Goal: Submit feedback/report problem

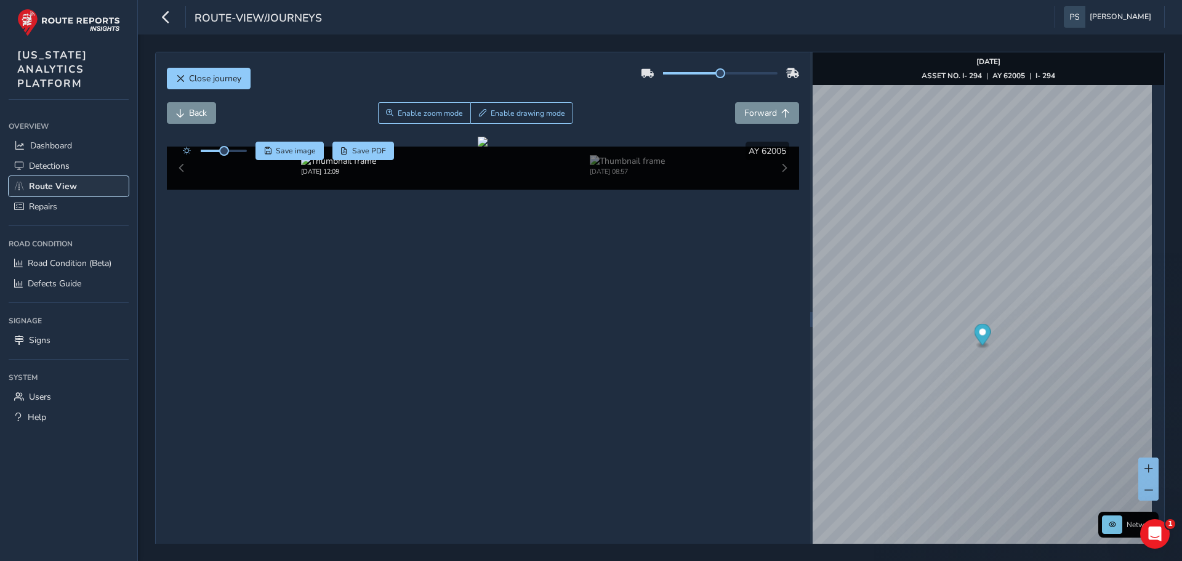
click at [51, 183] on span "Route View" at bounding box center [53, 186] width 48 height 12
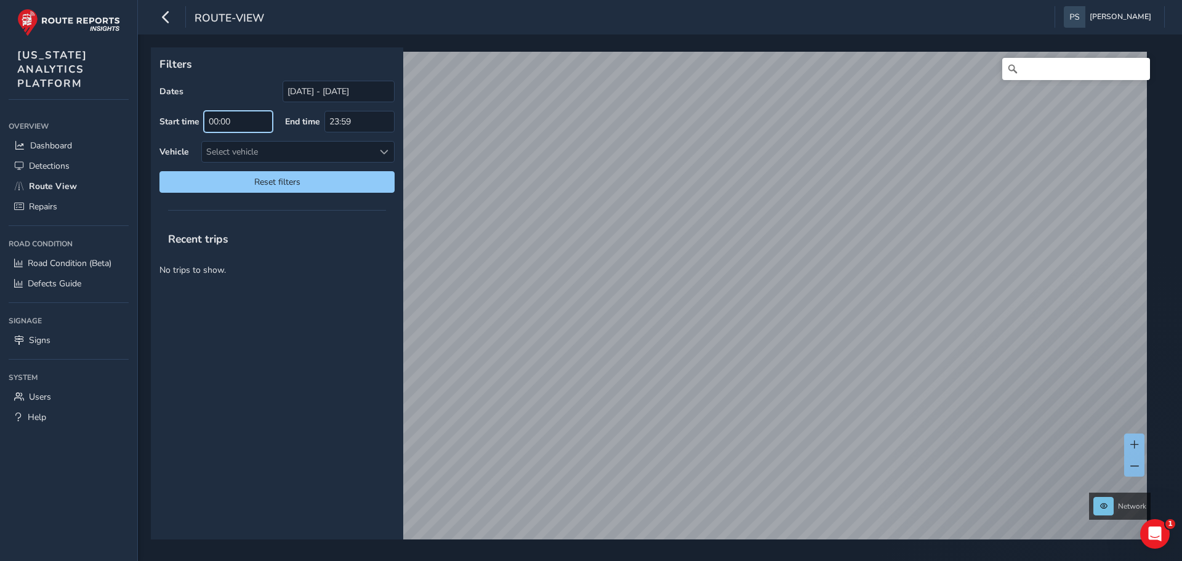
click at [249, 127] on input "00:00" at bounding box center [238, 122] width 69 height 22
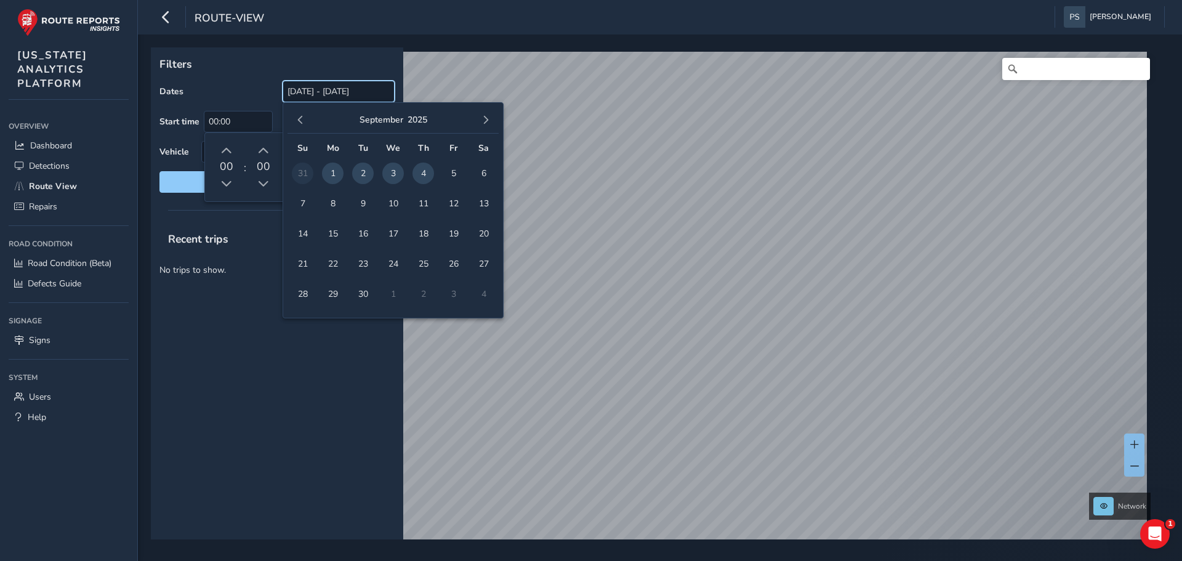
click at [323, 90] on input "[DATE] - [DATE]" at bounding box center [339, 92] width 112 height 22
click at [297, 118] on span "button" at bounding box center [300, 120] width 9 height 9
click at [297, 119] on span "button" at bounding box center [300, 120] width 9 height 9
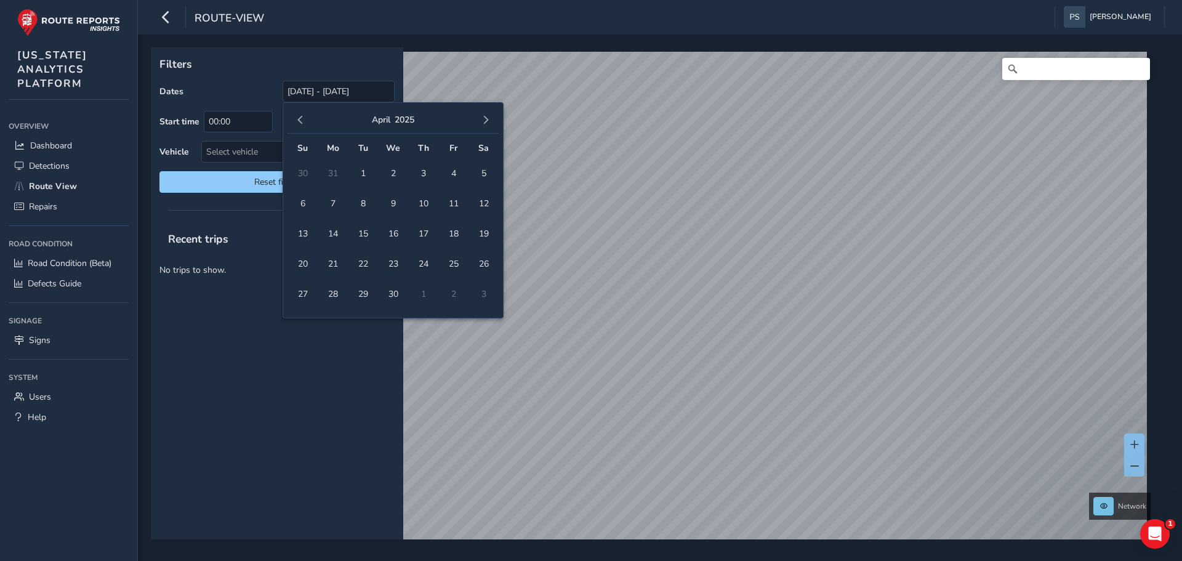
click at [297, 119] on span "button" at bounding box center [300, 120] width 9 height 9
click at [366, 199] on span "4" at bounding box center [363, 204] width 22 height 22
click at [220, 180] on span "Reset filters" at bounding box center [277, 182] width 217 height 12
type input "[DATE] - [DATE]"
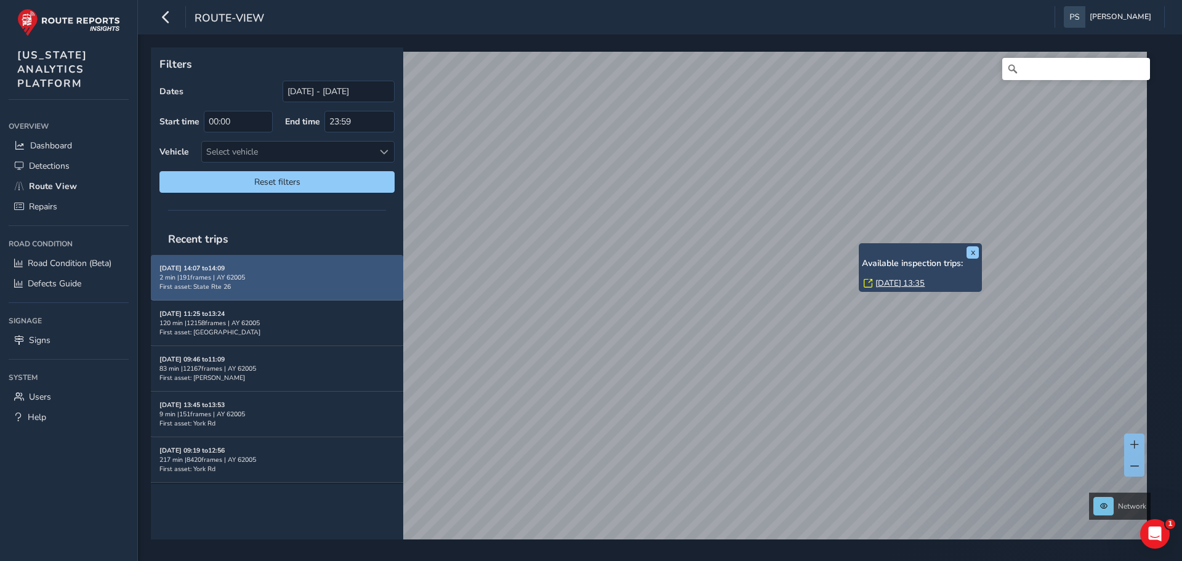
click at [861, 246] on div "x Available inspection trips: [DATE] 13:35" at bounding box center [920, 267] width 123 height 49
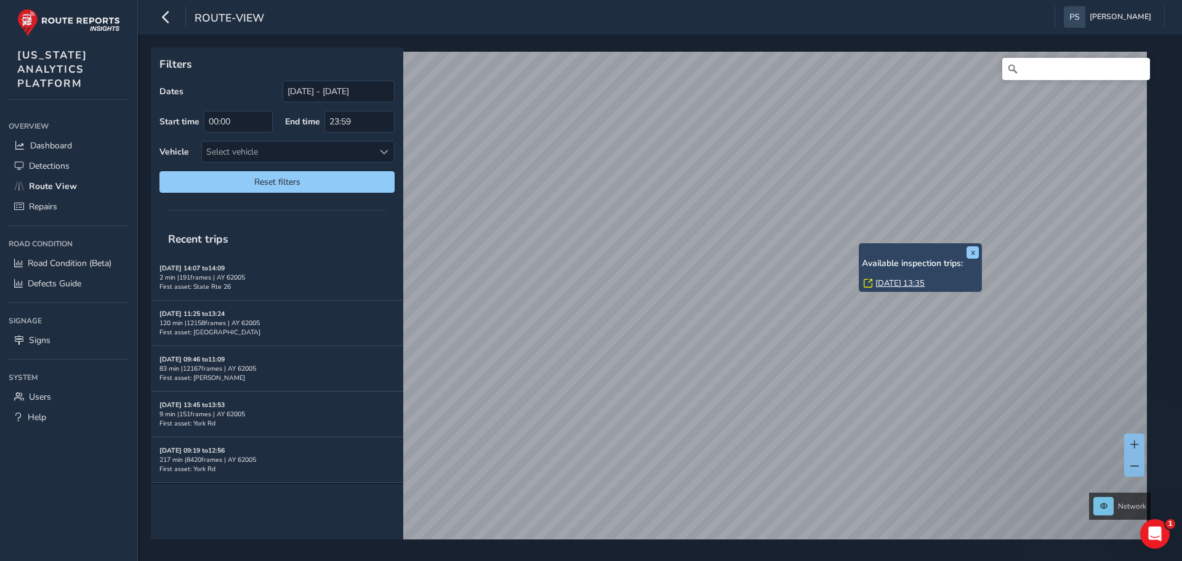
click at [885, 283] on link "[DATE] 13:35" at bounding box center [899, 283] width 49 height 11
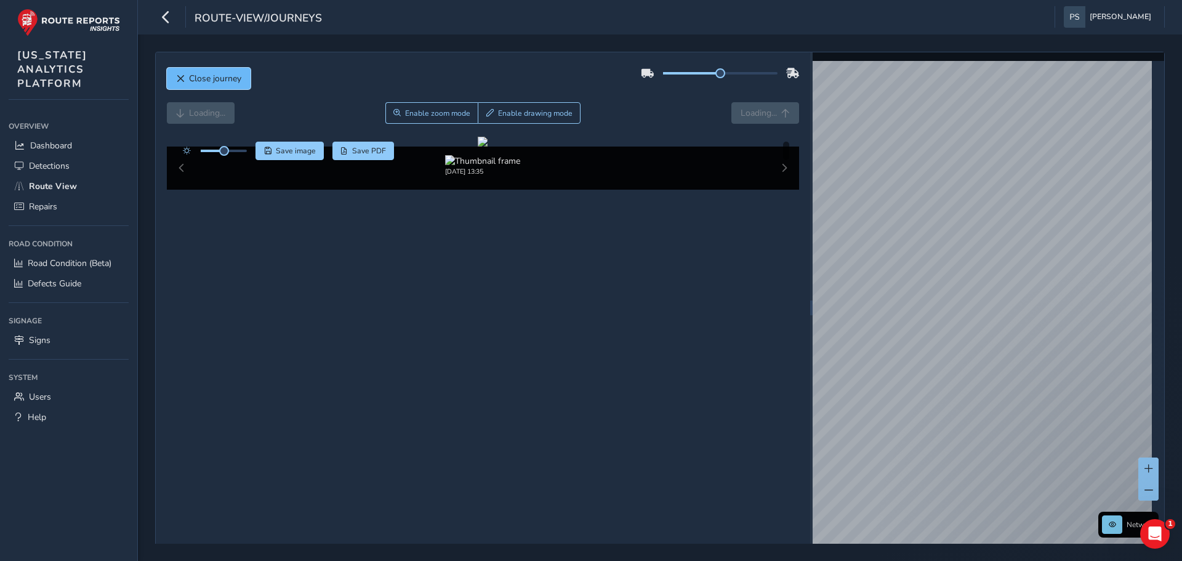
click at [224, 68] on button "Close journey" at bounding box center [209, 79] width 84 height 22
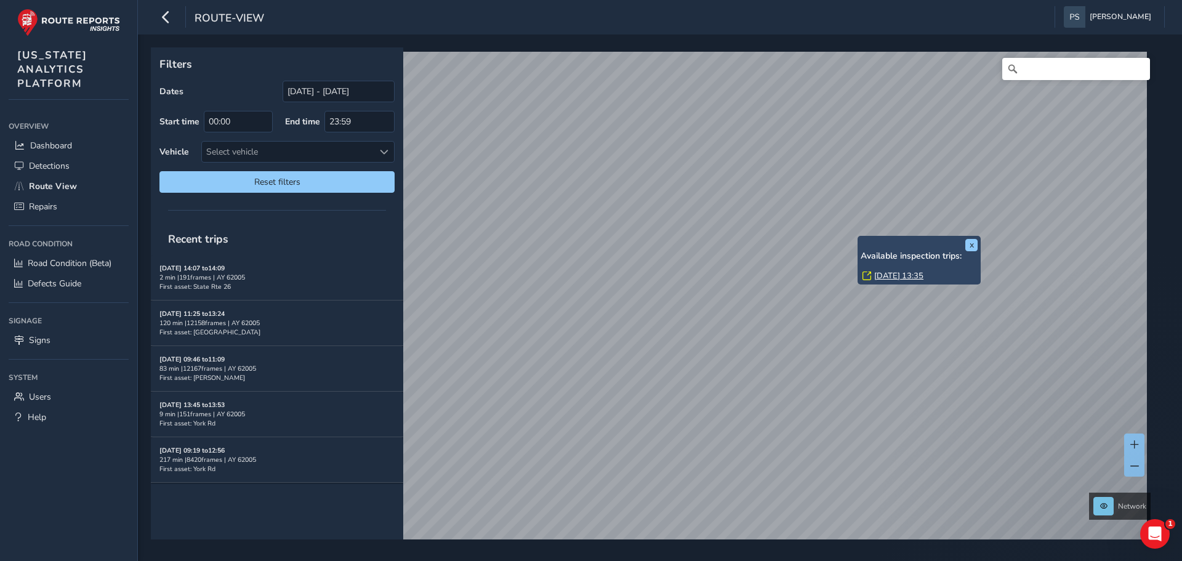
click at [918, 278] on link "[DATE] 13:35" at bounding box center [898, 275] width 49 height 11
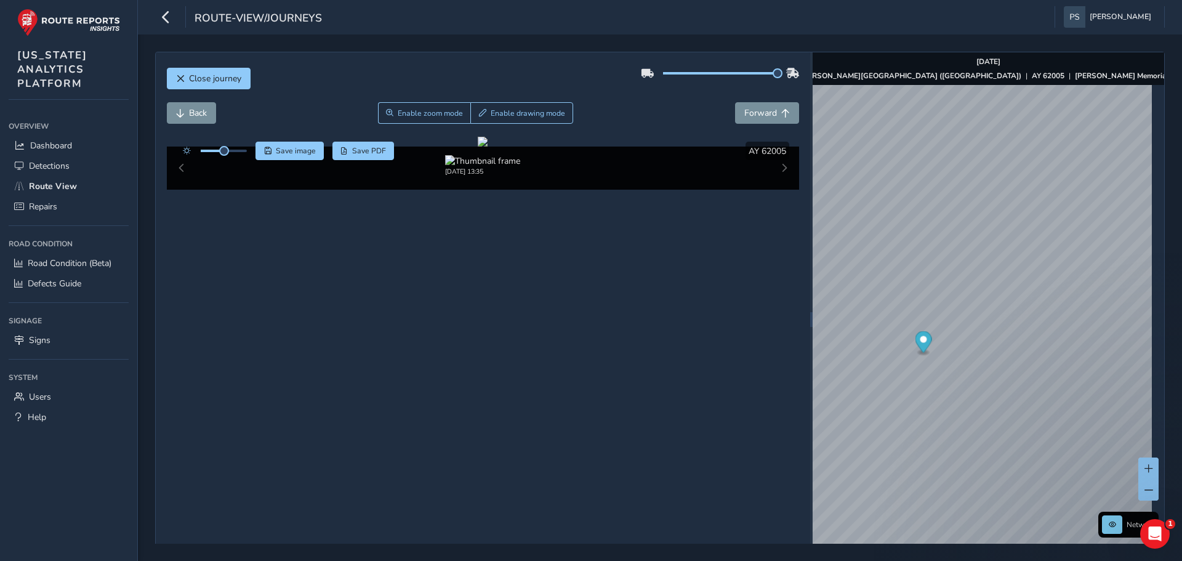
drag, startPoint x: 715, startPoint y: 74, endPoint x: 790, endPoint y: 79, distance: 75.3
click at [790, 79] on div at bounding box center [720, 73] width 158 height 20
click at [488, 147] on div at bounding box center [483, 142] width 10 height 10
drag, startPoint x: 467, startPoint y: 370, endPoint x: 514, endPoint y: 406, distance: 59.2
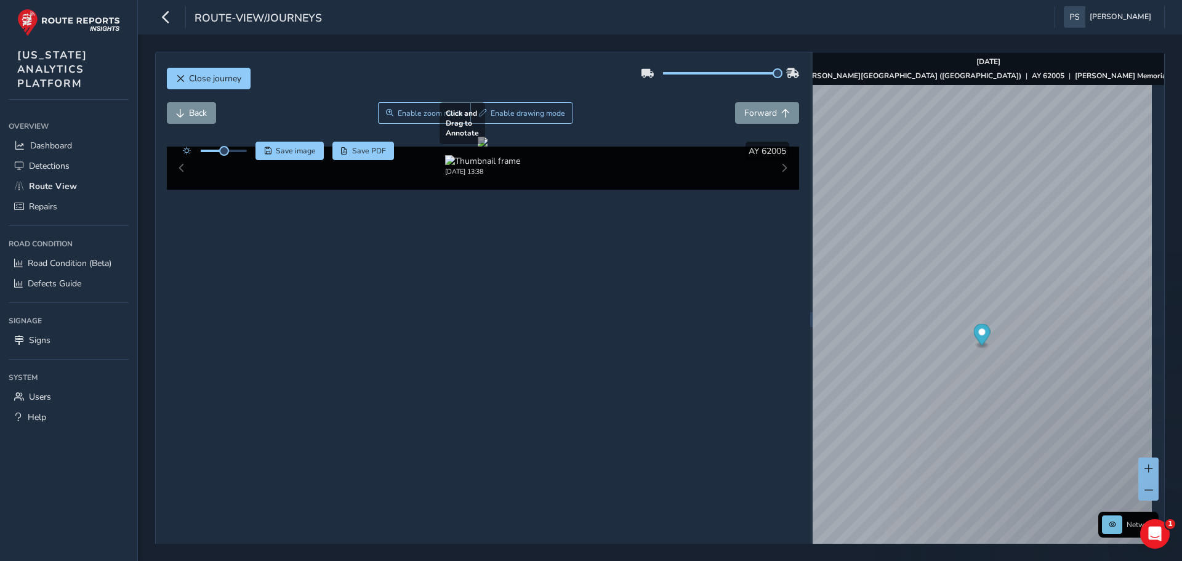
click at [488, 147] on div at bounding box center [483, 142] width 10 height 10
click at [51, 165] on span "Detections" at bounding box center [49, 166] width 41 height 12
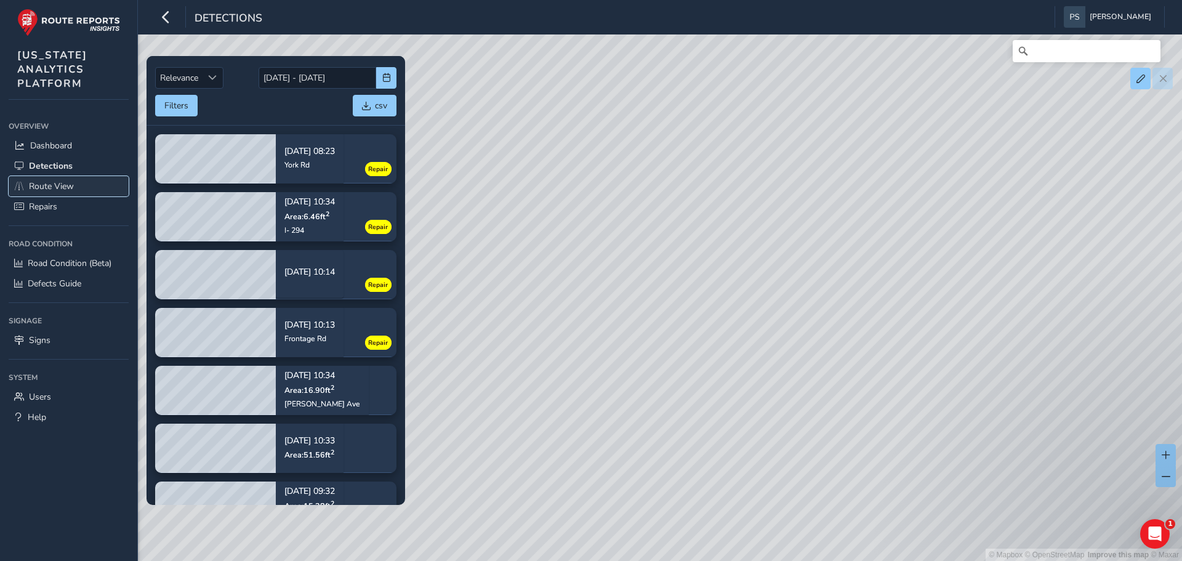
click at [47, 184] on span "Route View" at bounding box center [51, 186] width 45 height 12
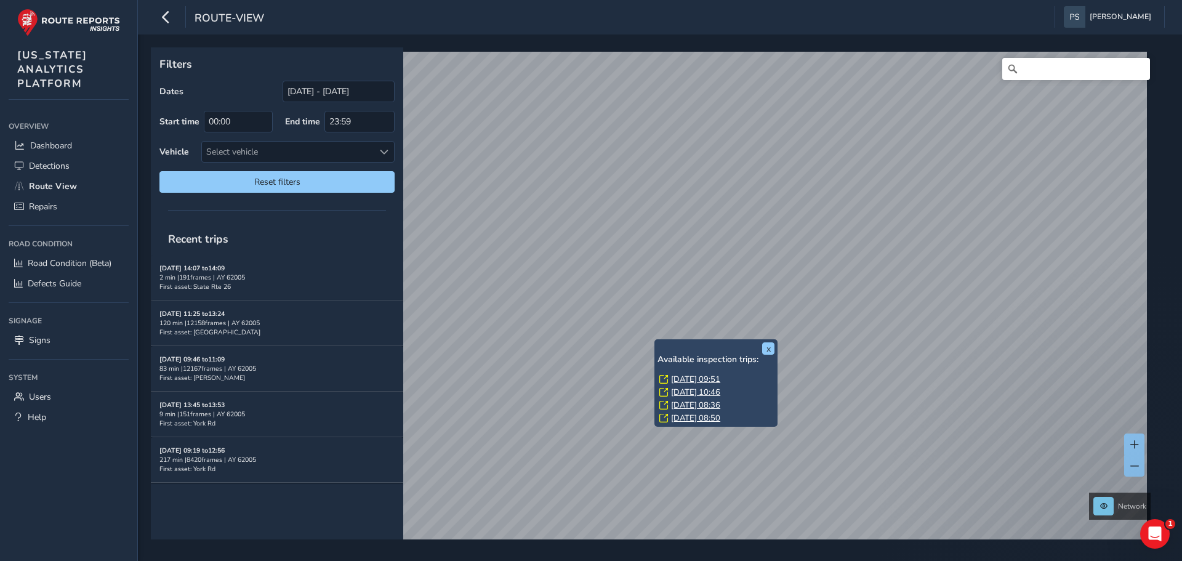
click at [691, 377] on link "[DATE] 09:51" at bounding box center [695, 379] width 49 height 11
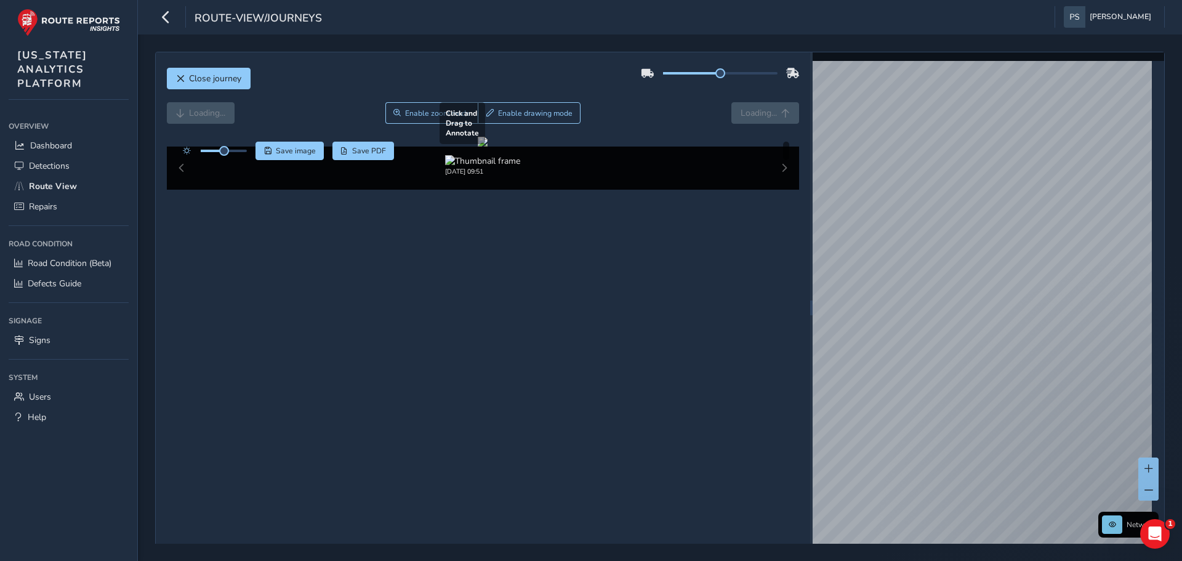
click at [488, 147] on div at bounding box center [483, 142] width 10 height 10
drag, startPoint x: 715, startPoint y: 74, endPoint x: 744, endPoint y: 77, distance: 28.5
click at [739, 77] on span at bounding box center [734, 73] width 10 height 10
click at [659, 94] on div "Close journey" at bounding box center [483, 82] width 633 height 39
click at [814, 84] on div "Close journey Loading... Enable zoom mode Enable drawing mode Loading... Click …" at bounding box center [660, 308] width 1010 height 512
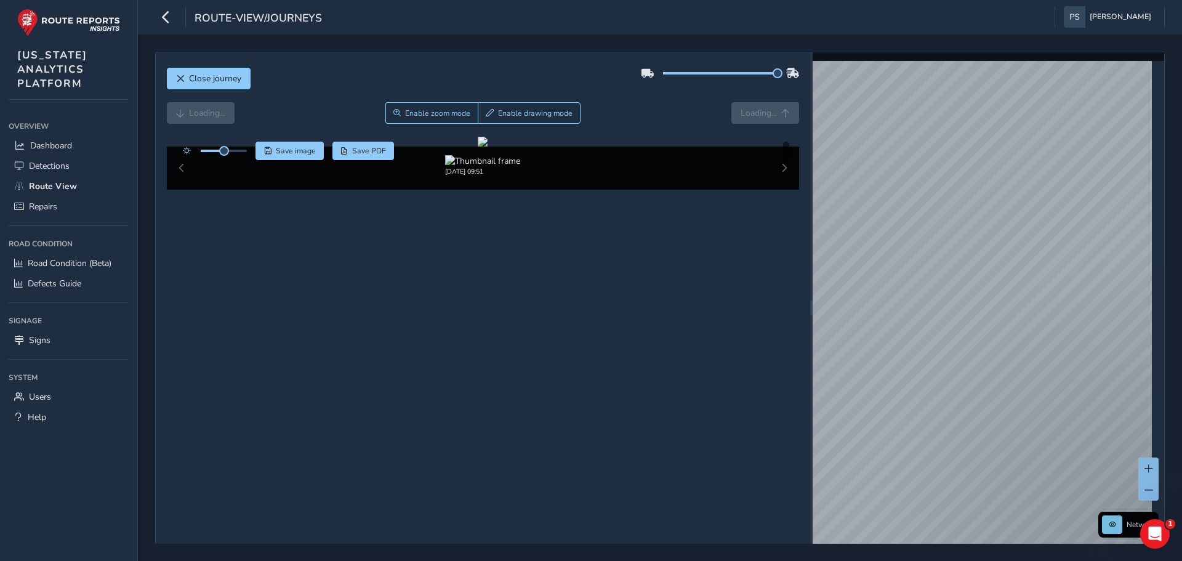
click at [631, 98] on div "Close journey" at bounding box center [483, 82] width 633 height 39
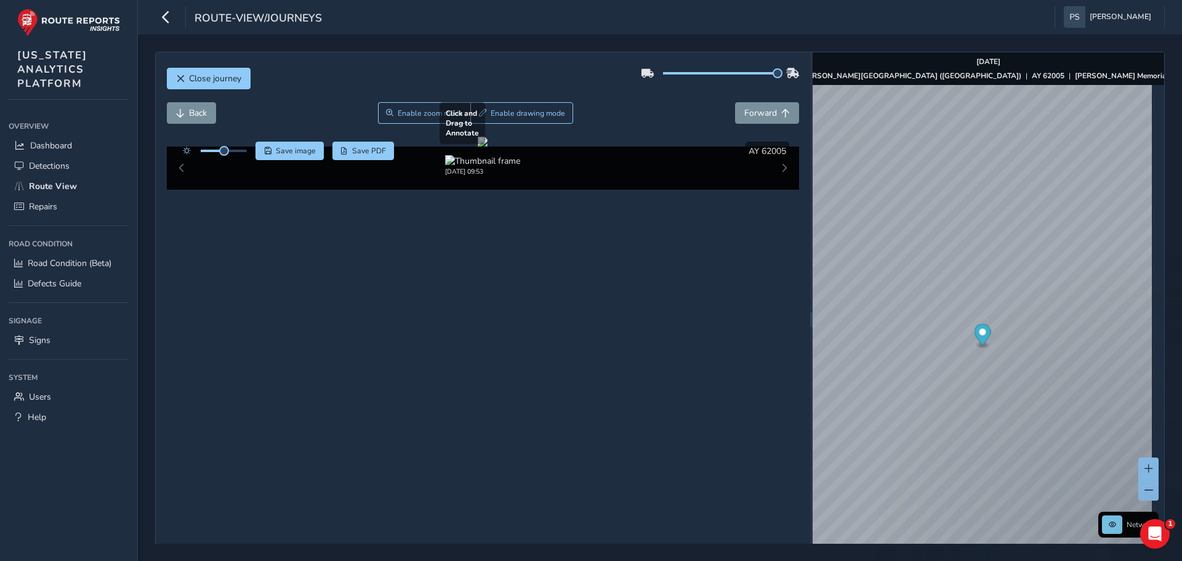
click at [488, 147] on div at bounding box center [483, 142] width 10 height 10
drag, startPoint x: 337, startPoint y: 323, endPoint x: 321, endPoint y: 366, distance: 45.6
click at [478, 147] on div at bounding box center [483, 142] width 10 height 10
drag, startPoint x: 318, startPoint y: 358, endPoint x: 506, endPoint y: 409, distance: 195.2
click at [478, 147] on div at bounding box center [483, 142] width 10 height 10
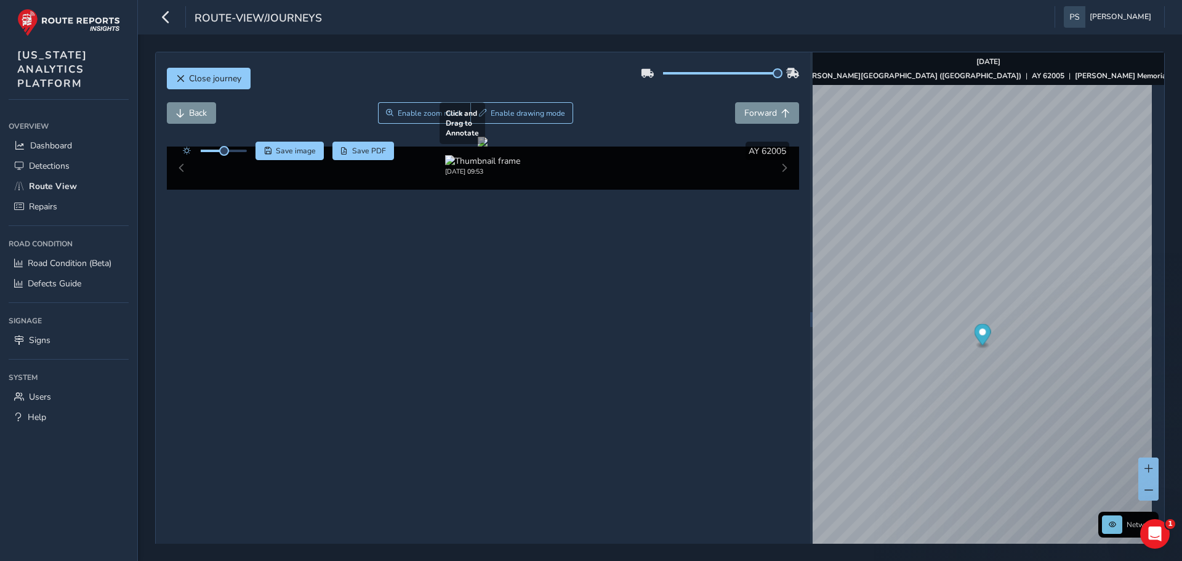
drag, startPoint x: 477, startPoint y: 385, endPoint x: 355, endPoint y: 353, distance: 126.5
click at [478, 147] on div at bounding box center [483, 142] width 10 height 10
click at [530, 114] on span "Enable drawing mode" at bounding box center [528, 113] width 74 height 10
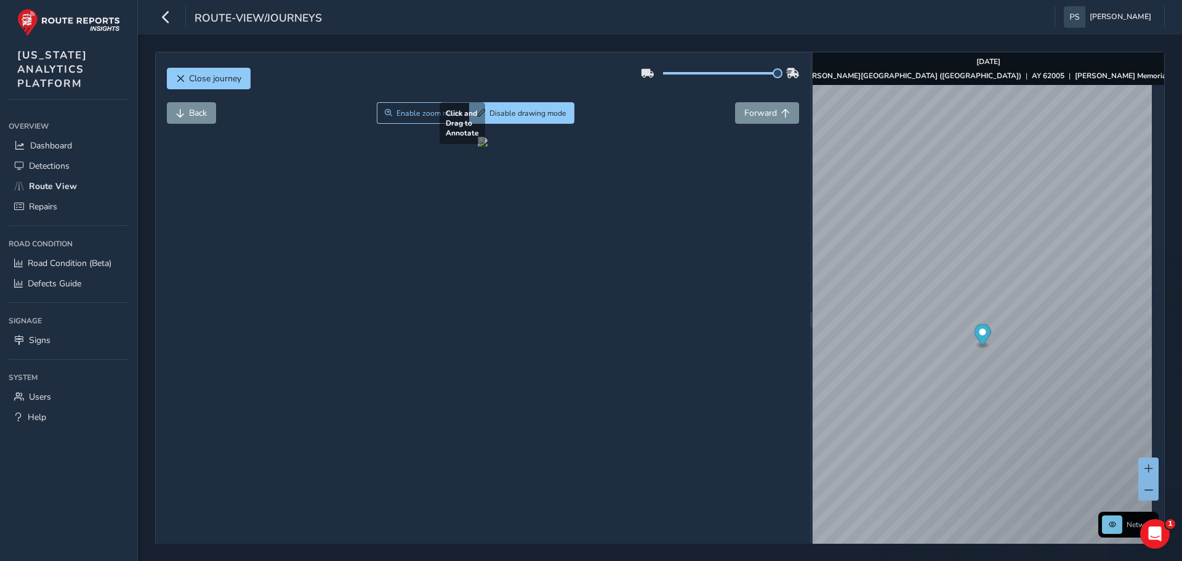
drag, startPoint x: 340, startPoint y: 378, endPoint x: 557, endPoint y: 419, distance: 220.5
click at [488, 147] on div at bounding box center [483, 142] width 10 height 10
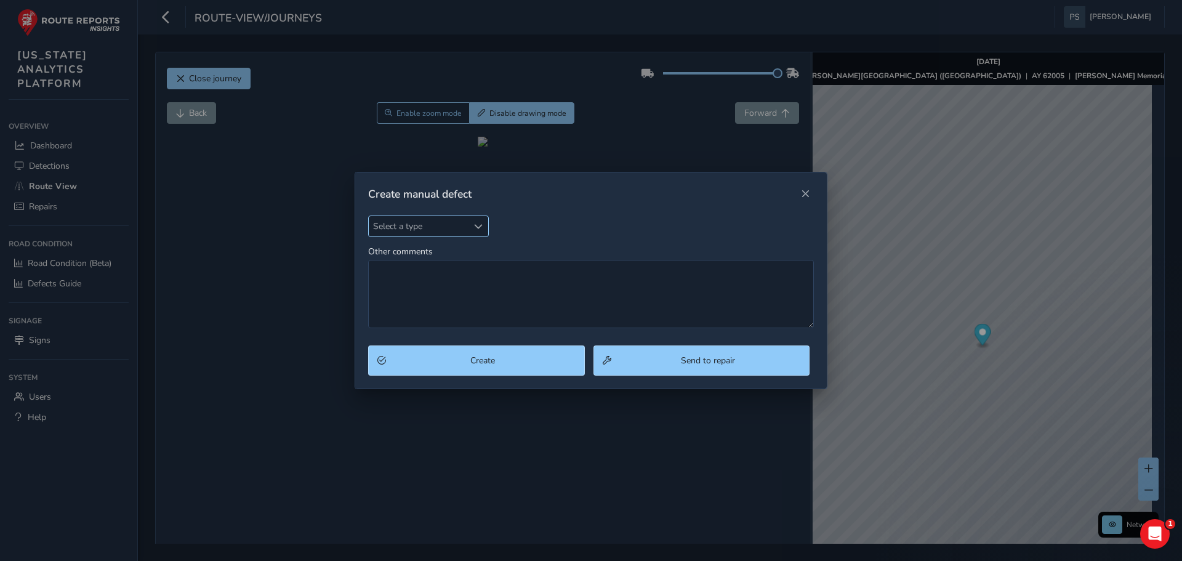
click at [427, 224] on span "Select a type" at bounding box center [418, 226] width 99 height 20
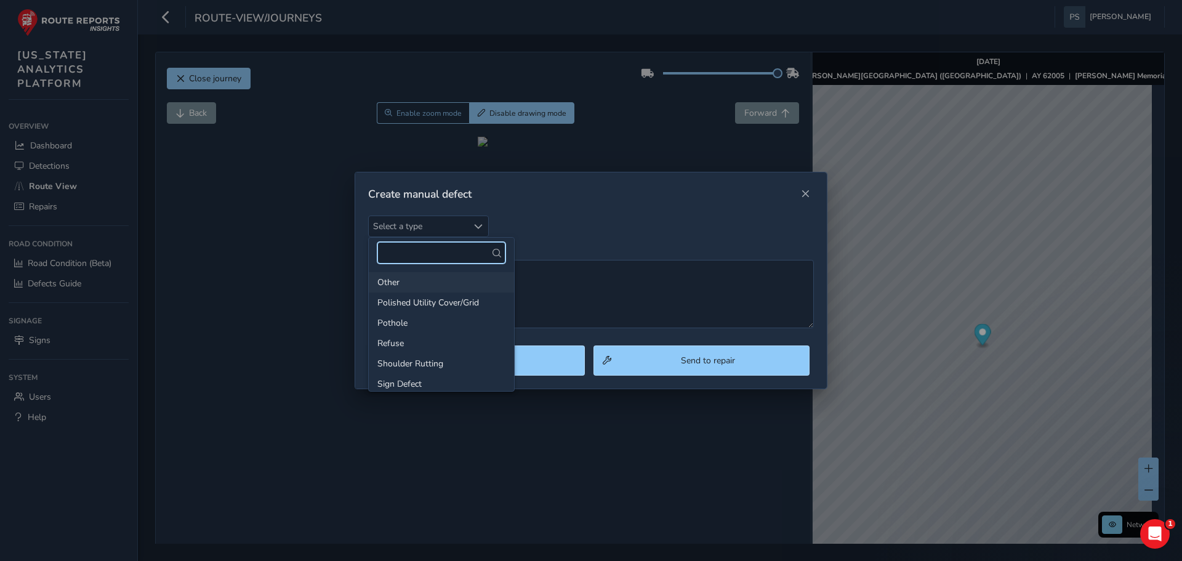
scroll to position [123, 0]
click at [402, 302] on li "Pothole" at bounding box center [441, 301] width 145 height 20
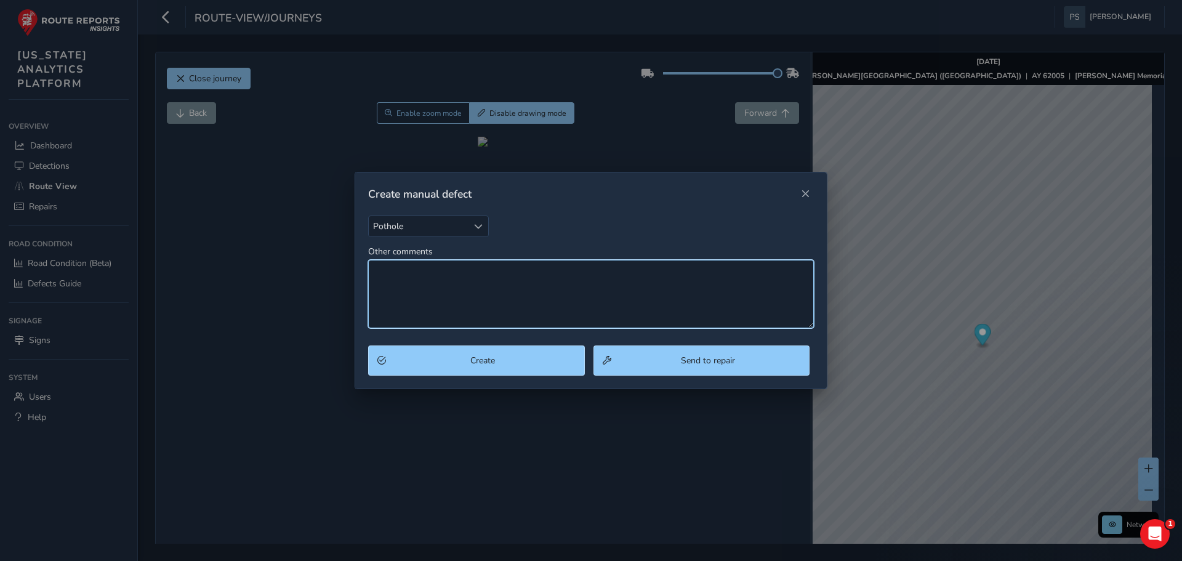
click at [450, 288] on textarea "Other comments" at bounding box center [591, 294] width 446 height 68
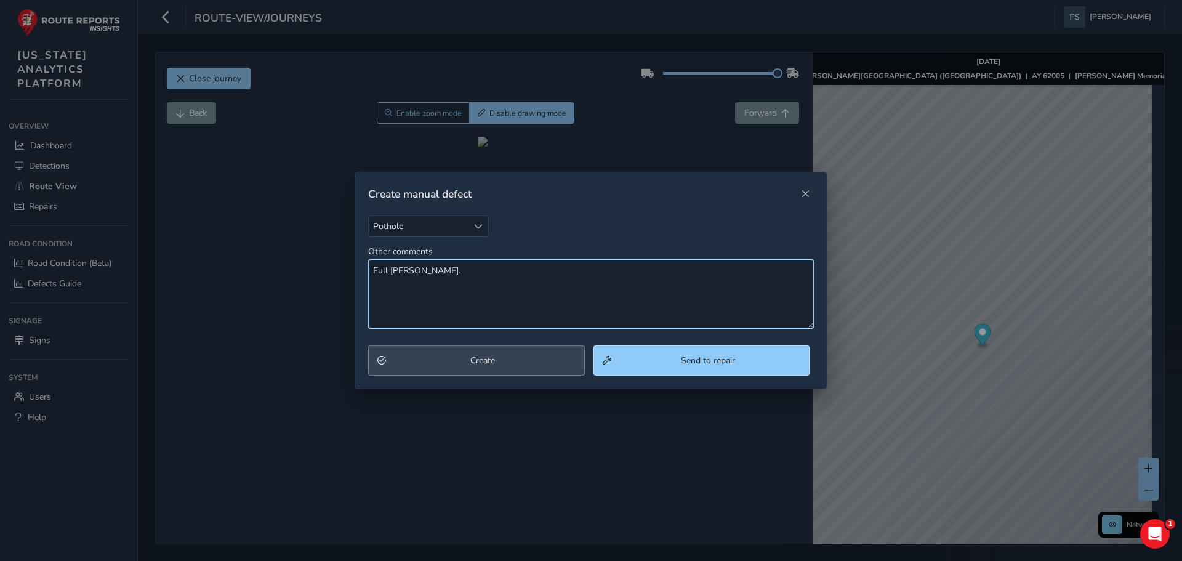
type textarea "Full [PERSON_NAME]."
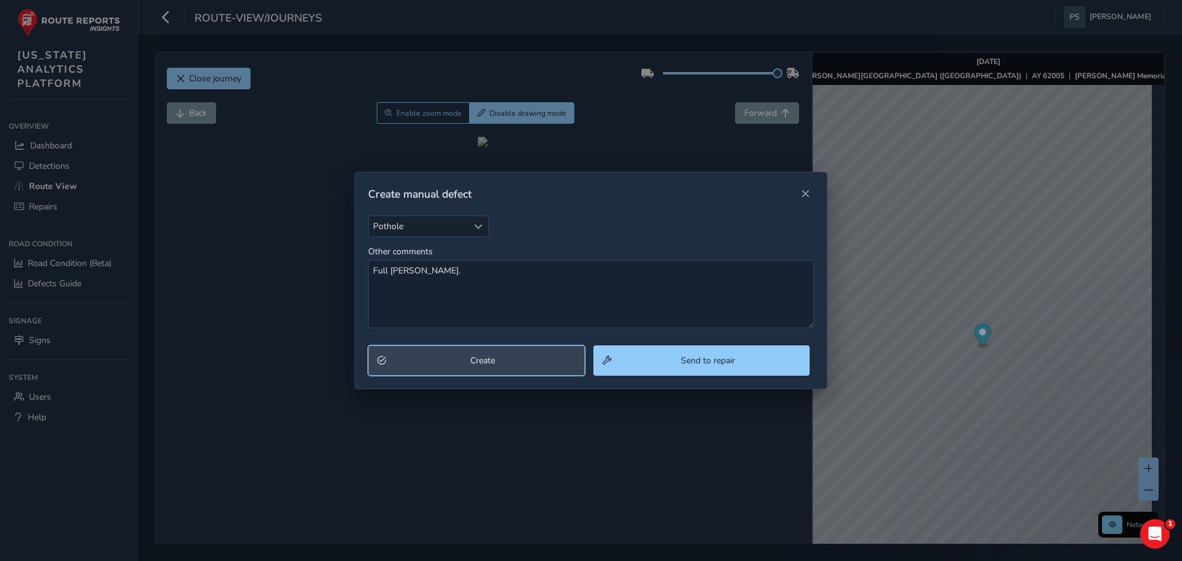
click at [502, 366] on span "Create" at bounding box center [482, 361] width 185 height 12
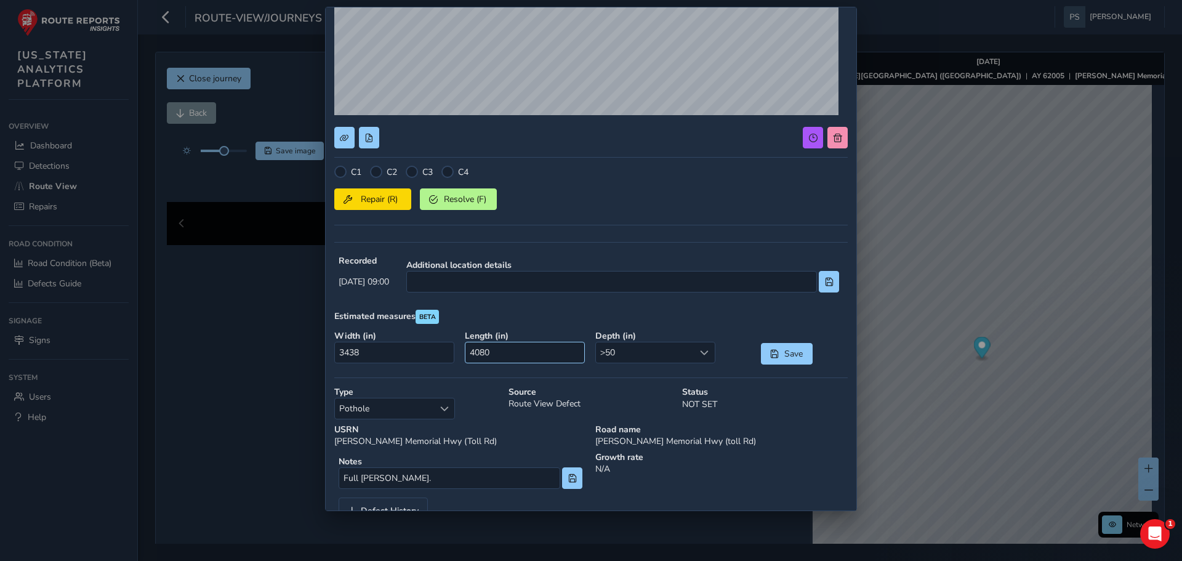
scroll to position [206, 0]
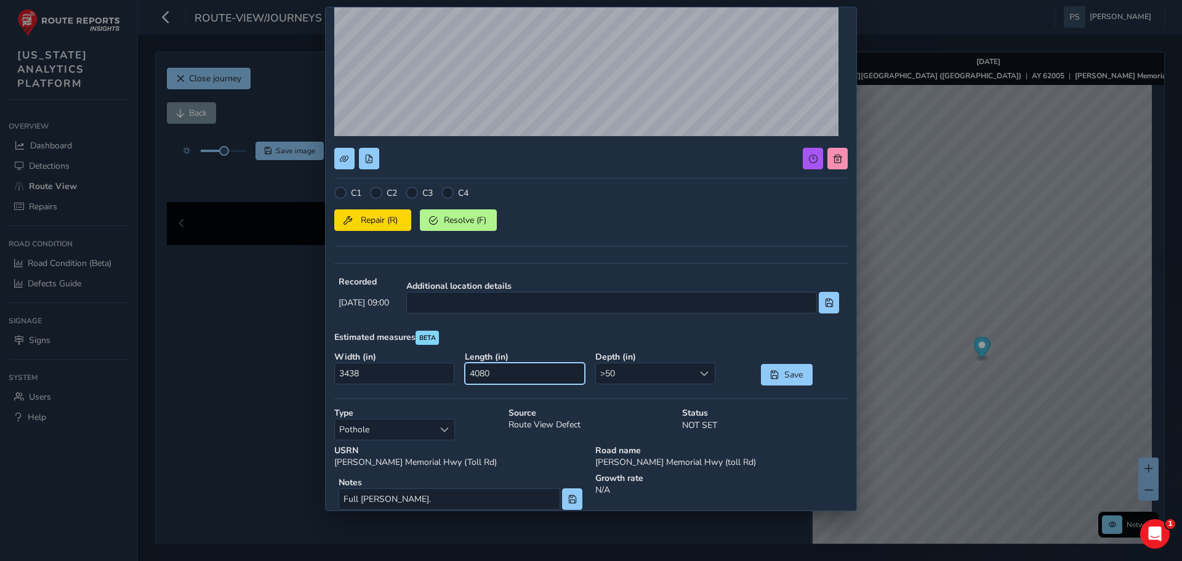
click at [511, 377] on input "4080" at bounding box center [525, 374] width 120 height 22
drag, startPoint x: 508, startPoint y: 377, endPoint x: 456, endPoint y: 371, distance: 53.3
click at [456, 371] on div "Width ( in ) 3438 Length ( in ) 4080 Depth ( in ) >50 >50 Save" at bounding box center [591, 368] width 522 height 43
drag, startPoint x: 395, startPoint y: 374, endPoint x: 338, endPoint y: 370, distance: 56.8
click at [338, 370] on input "3438" at bounding box center [394, 374] width 120 height 22
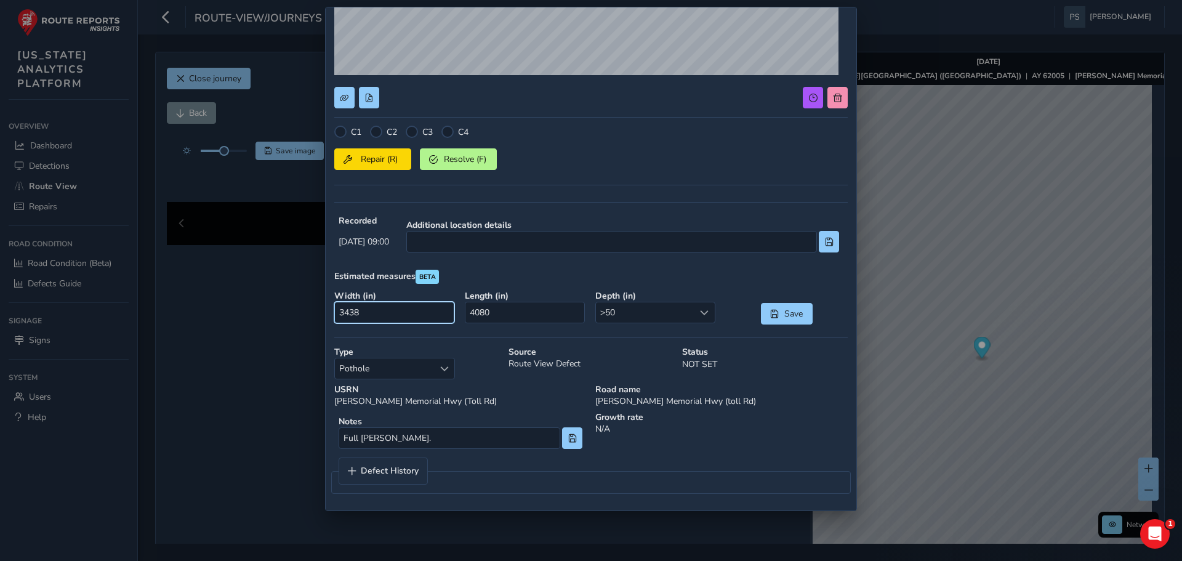
scroll to position [0, 0]
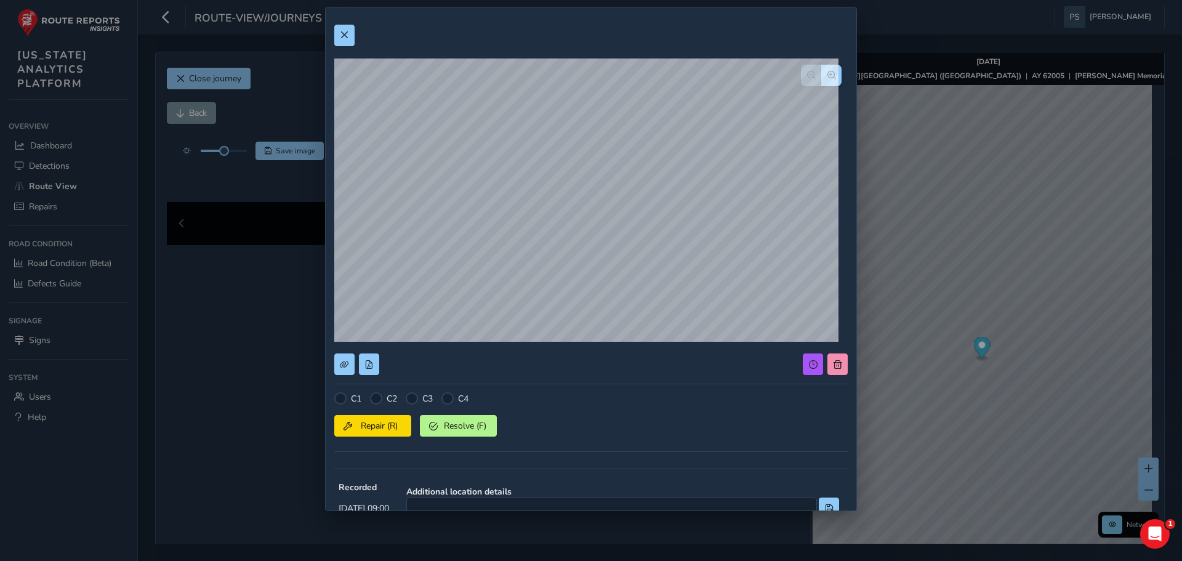
click at [356, 38] on div at bounding box center [590, 36] width 513 height 22
click at [345, 35] on span at bounding box center [344, 35] width 9 height 9
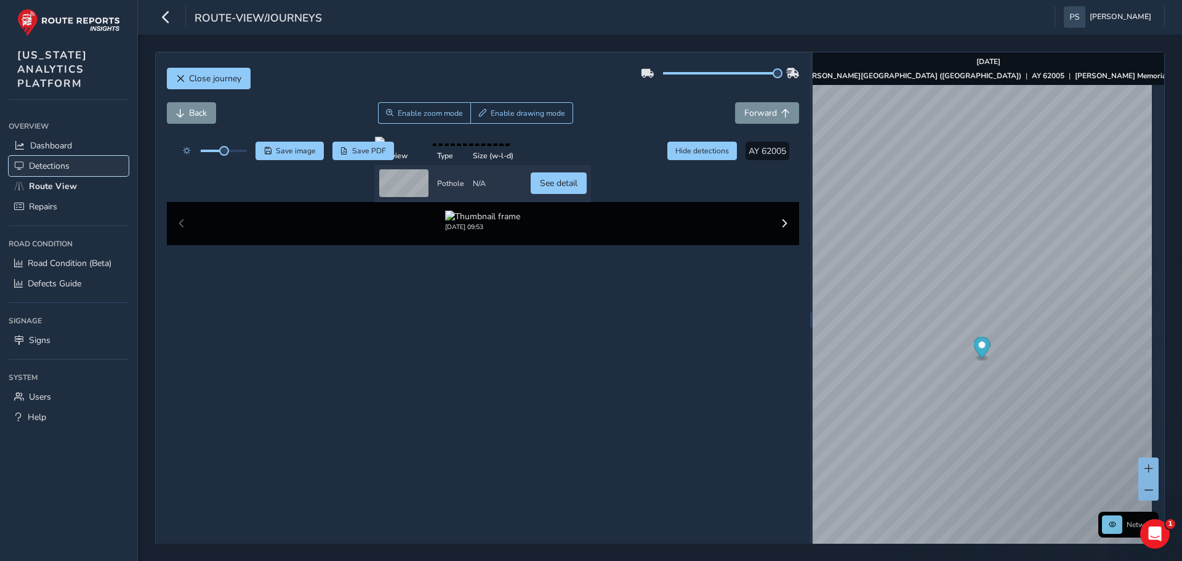
click at [33, 162] on span "Detections" at bounding box center [49, 166] width 41 height 12
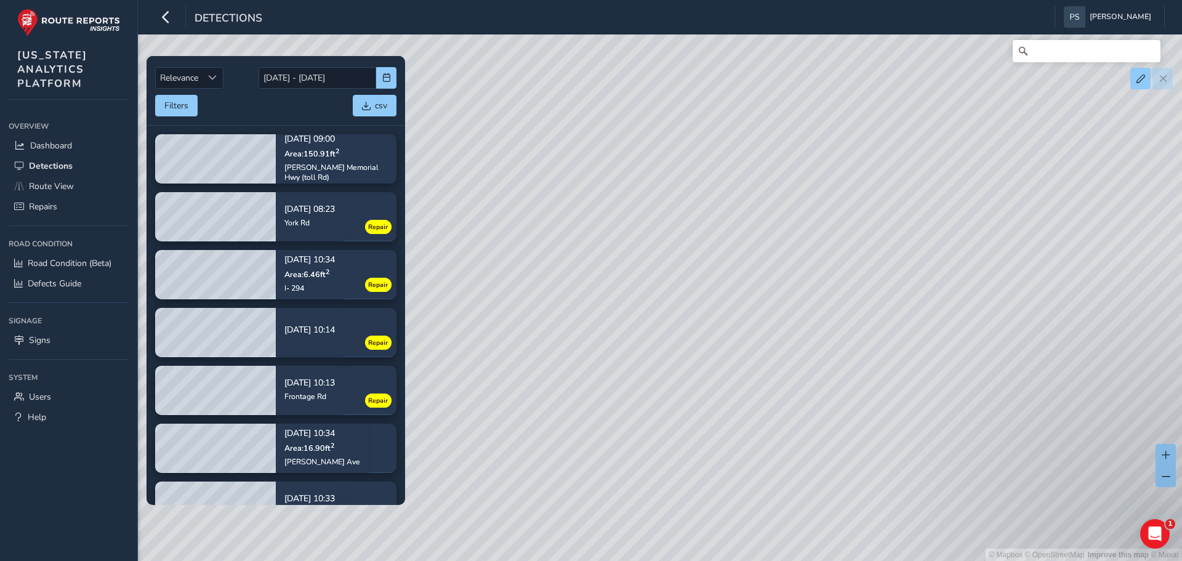
drag, startPoint x: 808, startPoint y: 153, endPoint x: 788, endPoint y: 260, distance: 109.0
click at [788, 260] on div "© Mapbox © OpenStreetMap Improve this map © Maxar" at bounding box center [591, 280] width 1182 height 561
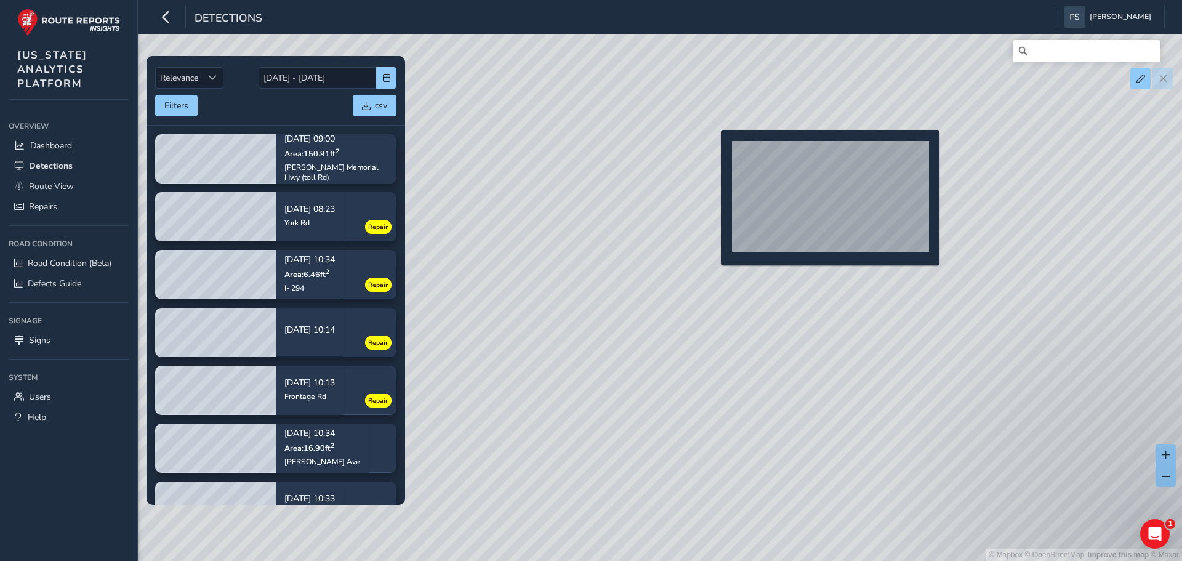
click at [713, 150] on div "© Mapbox © OpenStreetMap Improve this map © Maxar" at bounding box center [591, 280] width 1182 height 561
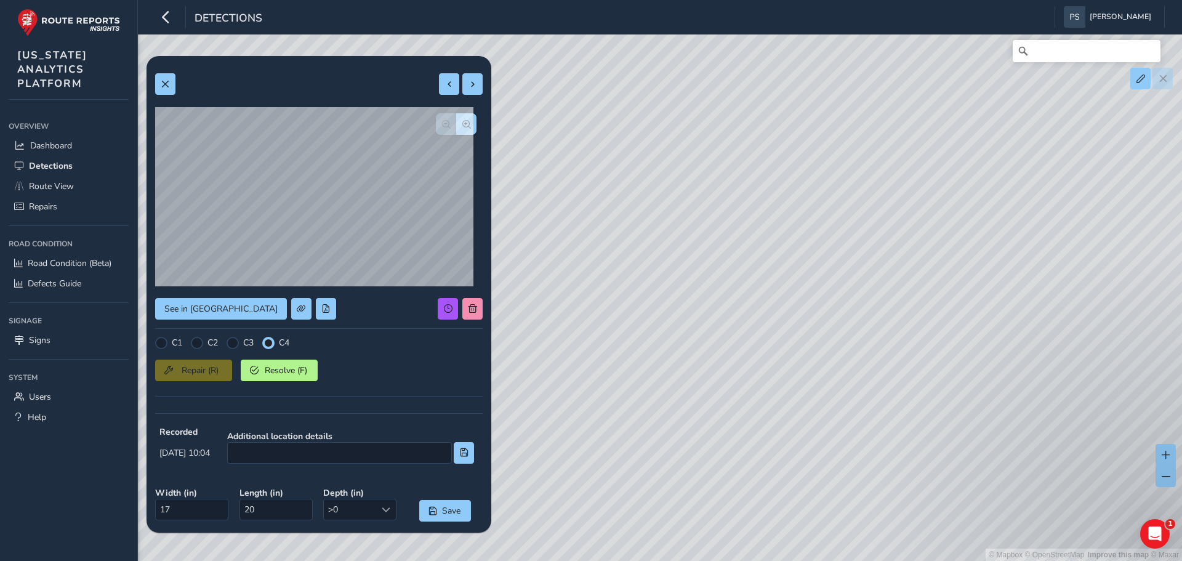
drag, startPoint x: 747, startPoint y: 317, endPoint x: 817, endPoint y: 183, distance: 151.2
click at [817, 183] on div "© Mapbox © OpenStreetMap Improve this map © Maxar" at bounding box center [591, 280] width 1182 height 561
click at [782, 216] on div "© Mapbox © OpenStreetMap Improve this map © Maxar" at bounding box center [591, 280] width 1182 height 561
drag, startPoint x: 650, startPoint y: 388, endPoint x: 702, endPoint y: 315, distance: 90.0
click at [702, 315] on div "© Mapbox © OpenStreetMap Improve this map © Maxar" at bounding box center [591, 280] width 1182 height 561
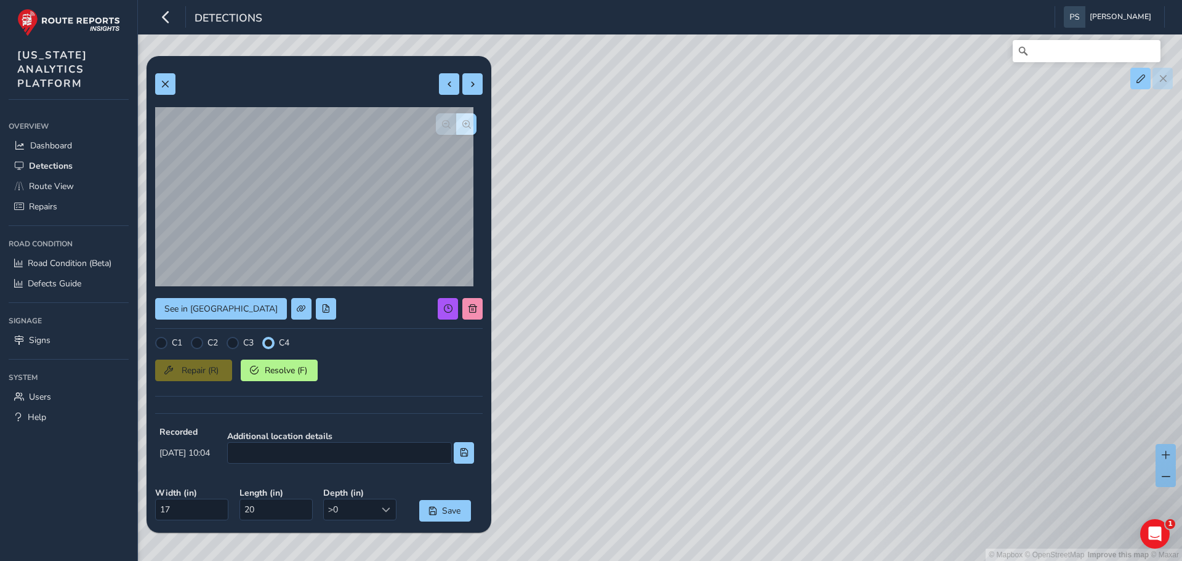
drag, startPoint x: 656, startPoint y: 478, endPoint x: 763, endPoint y: 306, distance: 202.7
click at [763, 306] on div "© Mapbox © OpenStreetMap Improve this map © Maxar" at bounding box center [591, 280] width 1182 height 561
drag, startPoint x: 693, startPoint y: 412, endPoint x: 797, endPoint y: 225, distance: 214.4
click at [797, 225] on div "© Mapbox © OpenStreetMap Improve this map © Maxar" at bounding box center [591, 280] width 1182 height 561
drag, startPoint x: 704, startPoint y: 422, endPoint x: 792, endPoint y: 156, distance: 279.7
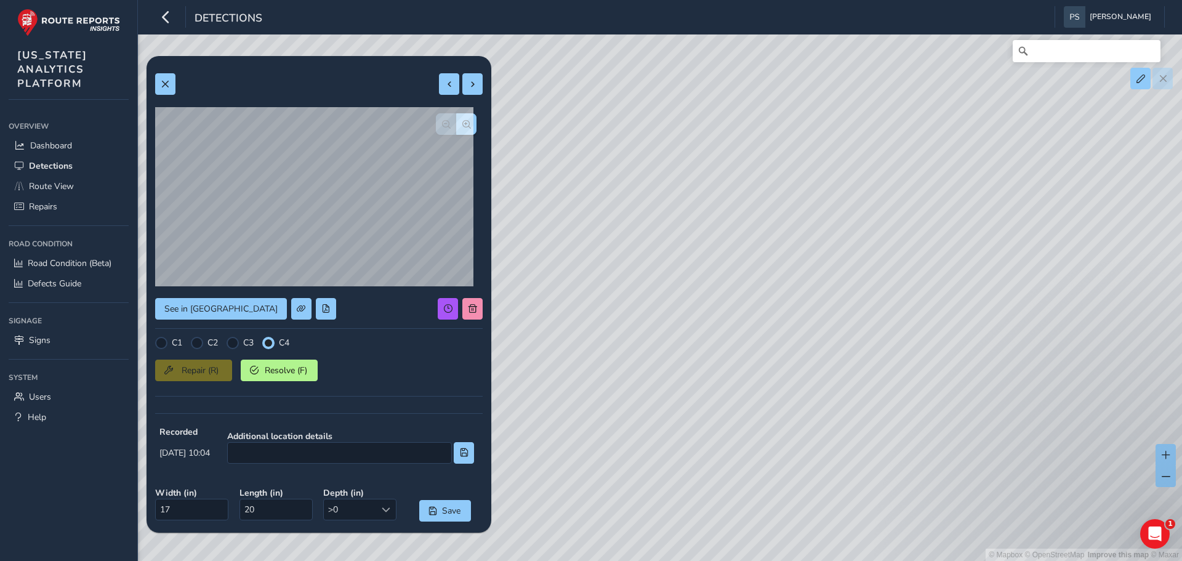
click at [792, 156] on div "© Mapbox © OpenStreetMap Improve this map © Maxar" at bounding box center [591, 280] width 1182 height 561
drag, startPoint x: 686, startPoint y: 432, endPoint x: 742, endPoint y: 364, distance: 87.9
click at [742, 364] on div "© Mapbox © OpenStreetMap Improve this map © Maxar" at bounding box center [591, 280] width 1182 height 561
drag, startPoint x: 730, startPoint y: 433, endPoint x: 787, endPoint y: 236, distance: 205.7
click at [787, 236] on div "© Mapbox © OpenStreetMap Improve this map © Maxar" at bounding box center [591, 280] width 1182 height 561
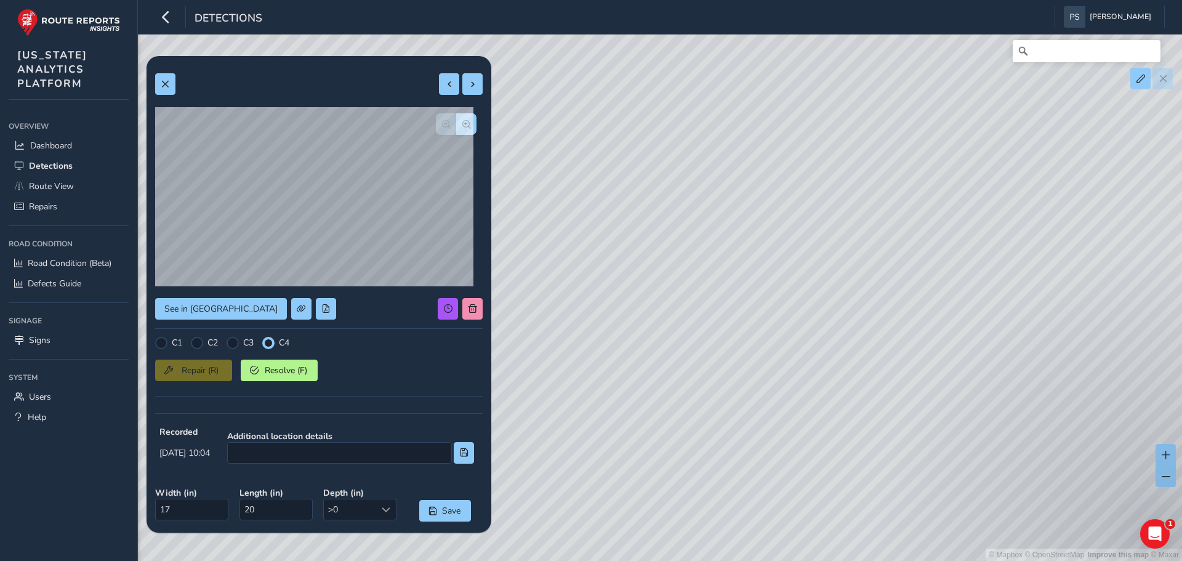
drag, startPoint x: 745, startPoint y: 387, endPoint x: 885, endPoint y: 209, distance: 226.3
click at [885, 209] on div "© Mapbox © OpenStreetMap Improve this map © Maxar" at bounding box center [591, 280] width 1182 height 561
drag, startPoint x: 767, startPoint y: 392, endPoint x: 976, endPoint y: 232, distance: 262.6
click at [976, 232] on div "© Mapbox © OpenStreetMap Improve this map © Maxar" at bounding box center [591, 280] width 1182 height 561
drag, startPoint x: 686, startPoint y: 329, endPoint x: 736, endPoint y: 87, distance: 247.0
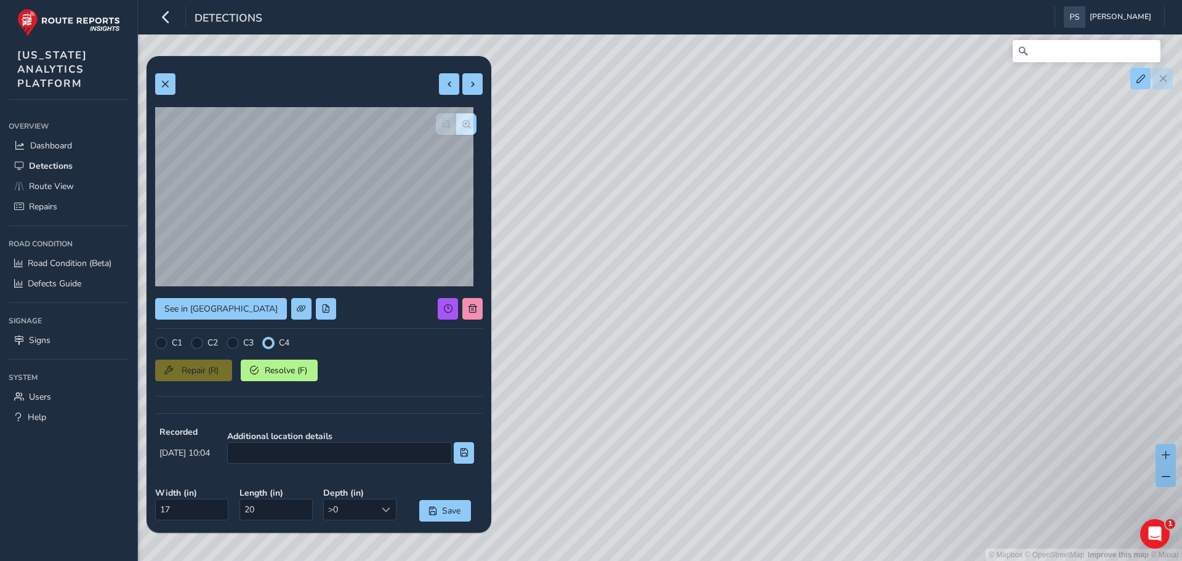
click at [736, 87] on div "© Mapbox © OpenStreetMap Improve this map © Maxar" at bounding box center [591, 280] width 1182 height 561
drag, startPoint x: 710, startPoint y: 183, endPoint x: 705, endPoint y: 129, distance: 54.3
click at [705, 122] on div "© Mapbox © OpenStreetMap Improve this map © Maxar" at bounding box center [591, 280] width 1182 height 561
drag, startPoint x: 685, startPoint y: 368, endPoint x: 668, endPoint y: 241, distance: 128.0
click at [668, 241] on div "© Mapbox © OpenStreetMap Improve this map © Maxar" at bounding box center [591, 280] width 1182 height 561
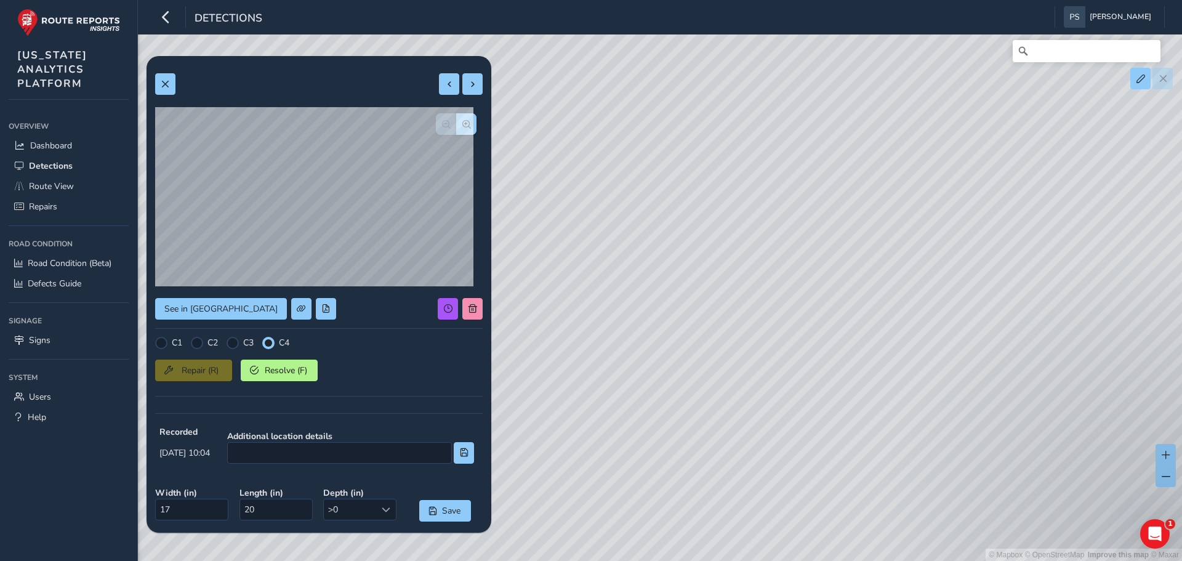
drag, startPoint x: 706, startPoint y: 330, endPoint x: 684, endPoint y: 113, distance: 217.8
click at [684, 113] on div "© Mapbox © OpenStreetMap Improve this map © Maxar" at bounding box center [591, 280] width 1182 height 561
drag, startPoint x: 734, startPoint y: 361, endPoint x: 684, endPoint y: 180, distance: 187.9
click at [648, 129] on div "© Mapbox © OpenStreetMap Improve this map © Maxar" at bounding box center [591, 280] width 1182 height 561
drag, startPoint x: 687, startPoint y: 354, endPoint x: 842, endPoint y: 198, distance: 219.8
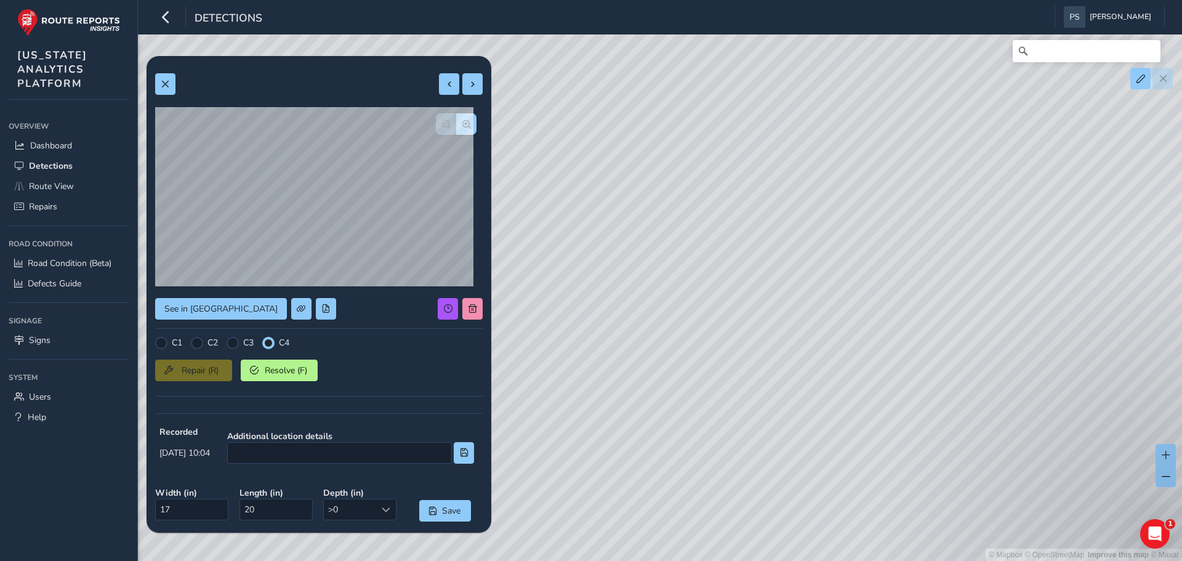
click at [842, 198] on div "© Mapbox © OpenStreetMap Improve this map © Maxar" at bounding box center [591, 280] width 1182 height 561
click at [166, 78] on button at bounding box center [165, 84] width 20 height 22
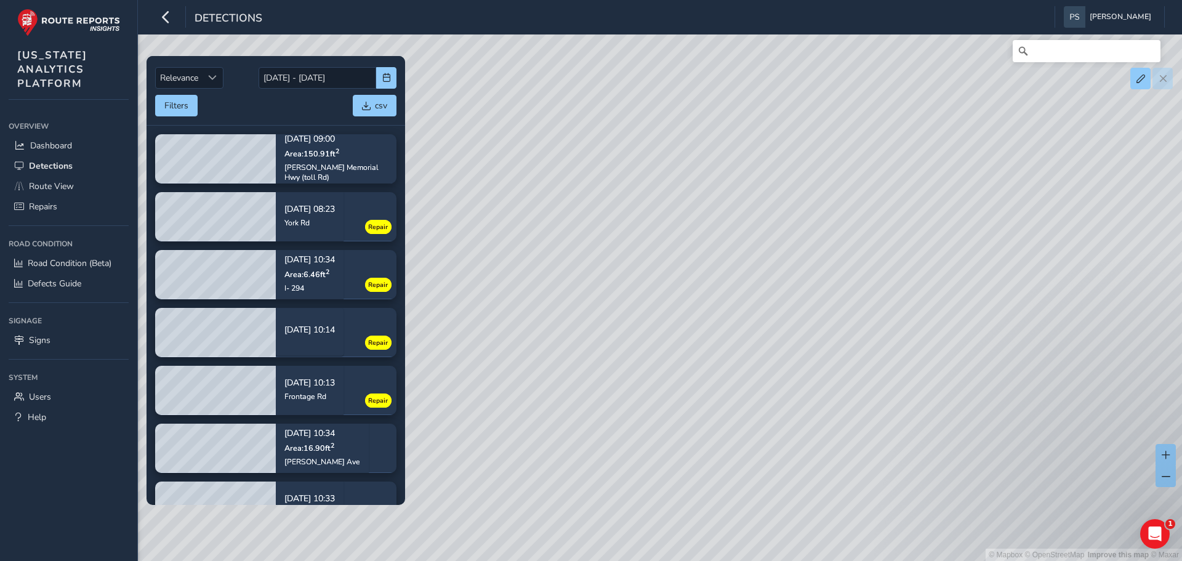
drag, startPoint x: 866, startPoint y: 380, endPoint x: 839, endPoint y: 373, distance: 27.9
click at [861, 377] on div "© Mapbox © OpenStreetMap Improve this map © Maxar" at bounding box center [591, 280] width 1182 height 561
click at [33, 283] on span "Defects Guide" at bounding box center [55, 284] width 54 height 12
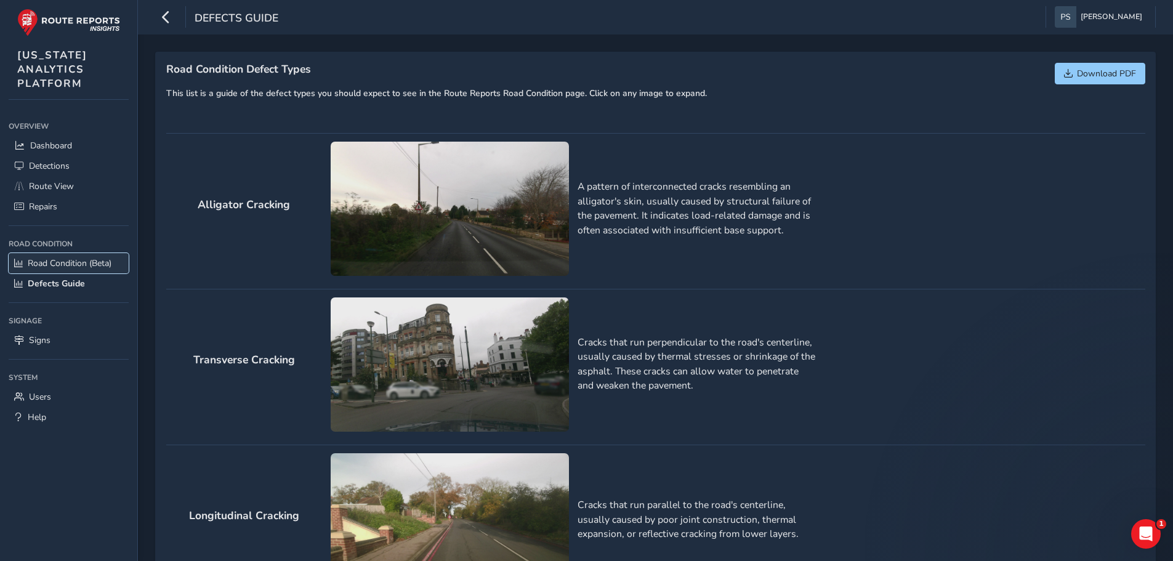
click at [91, 262] on span "Road Condition (Beta)" at bounding box center [70, 263] width 84 height 12
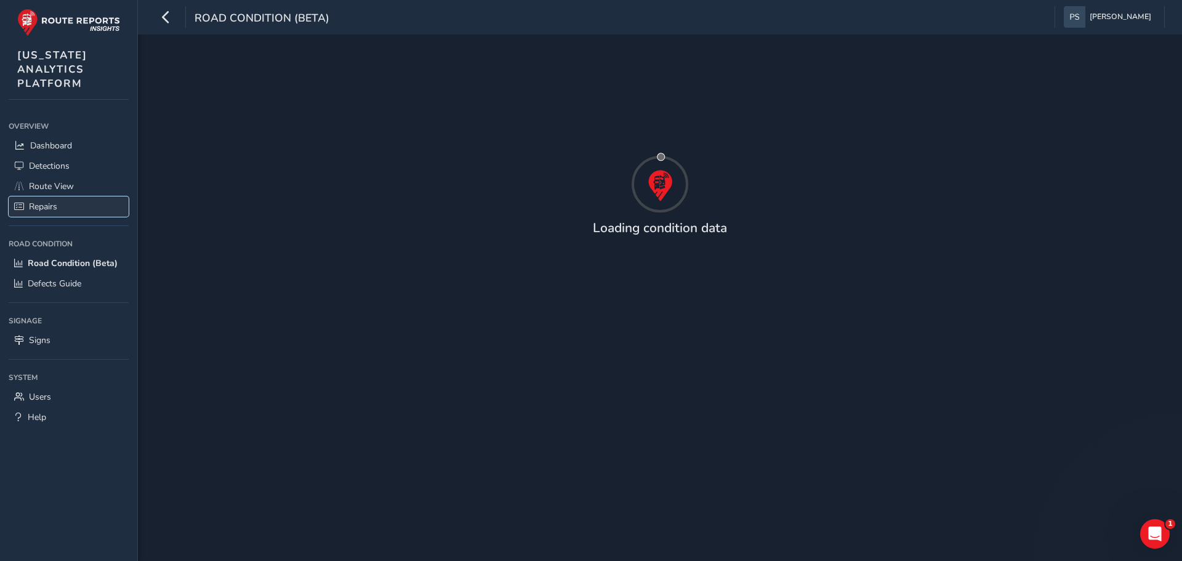
click at [41, 211] on span "Repairs" at bounding box center [43, 207] width 28 height 12
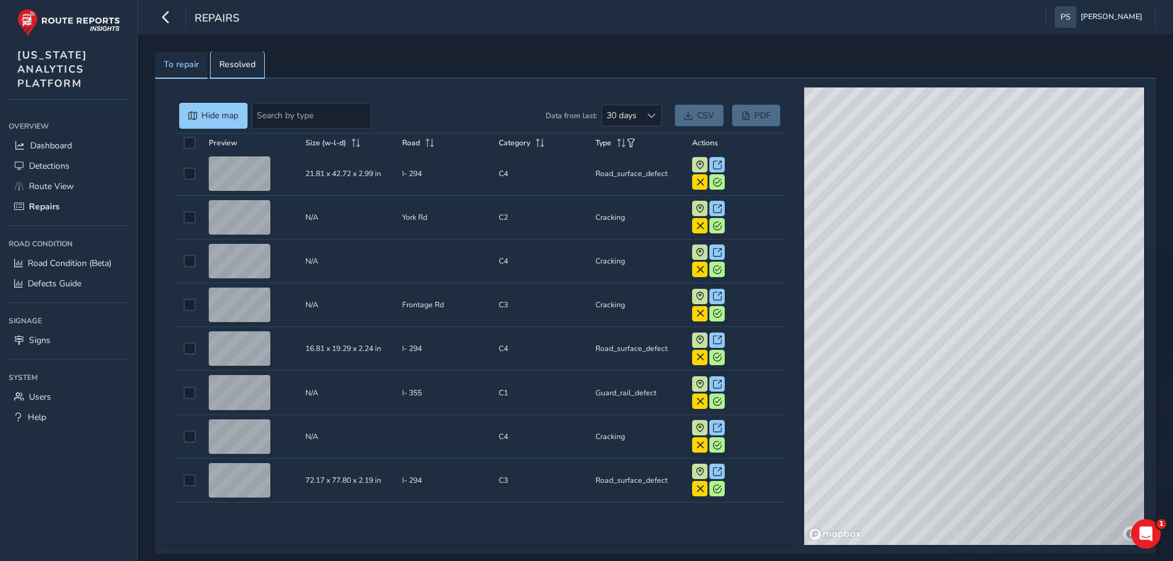
click at [230, 68] on span "Resolved" at bounding box center [237, 64] width 36 height 9
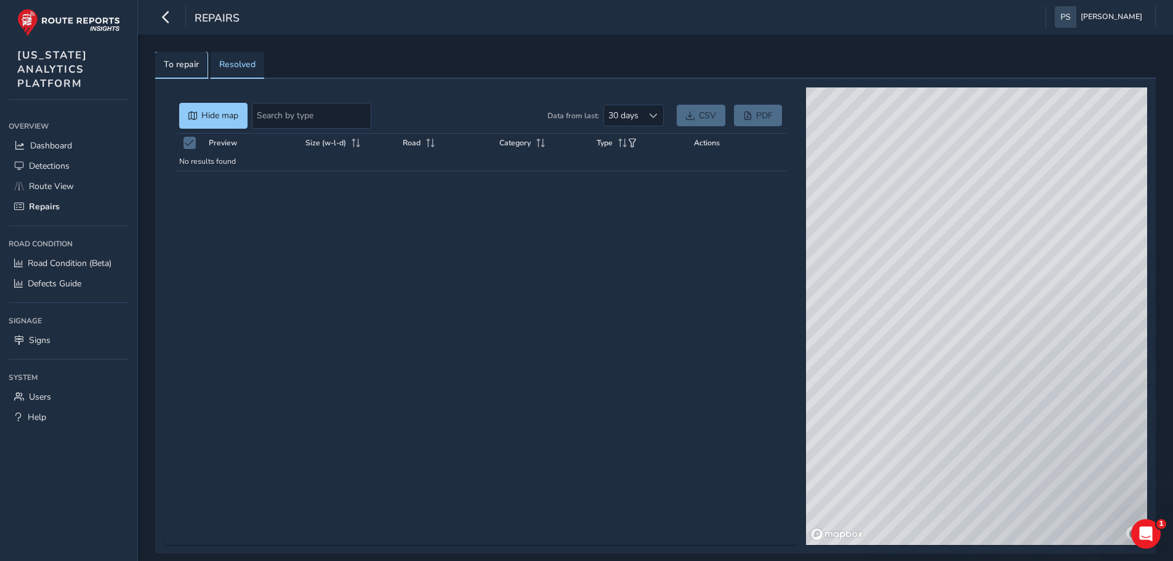
click at [184, 63] on span "To repair" at bounding box center [181, 64] width 35 height 9
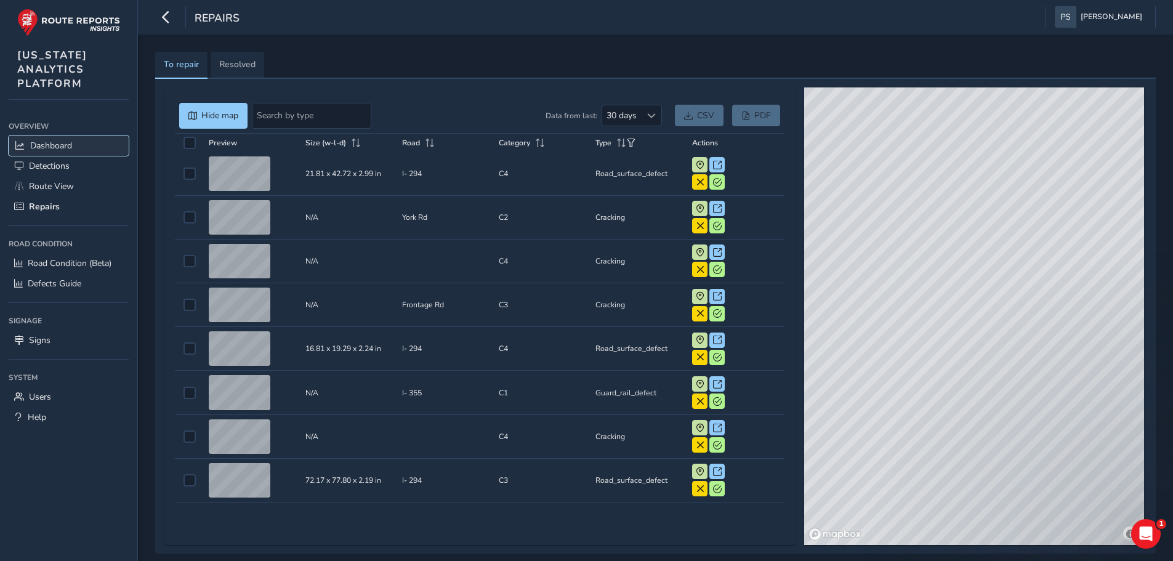
click at [50, 146] on span "Dashboard" at bounding box center [51, 146] width 42 height 12
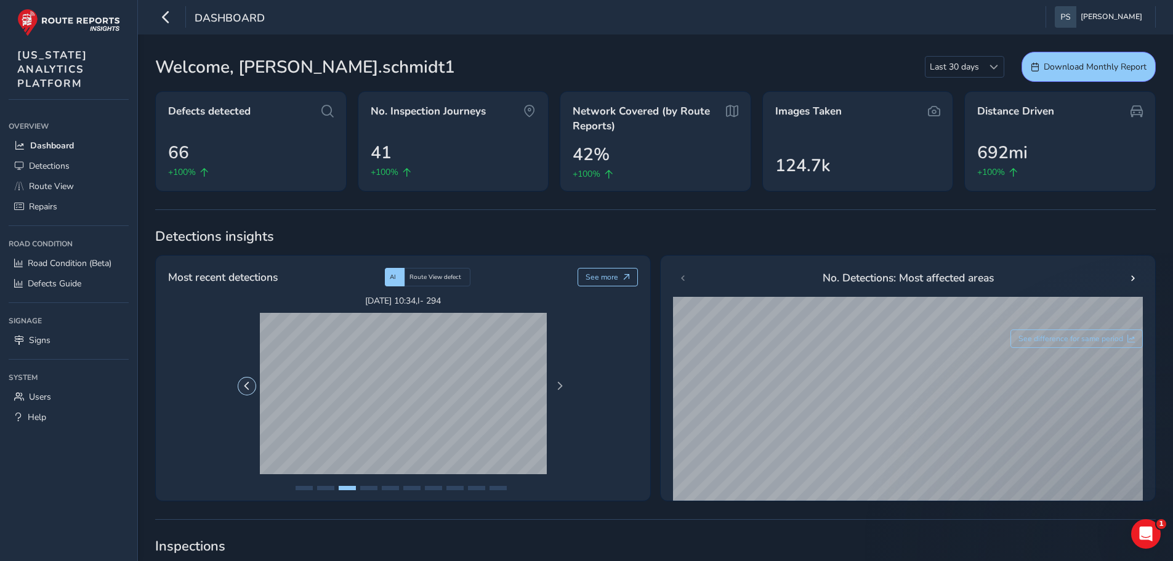
click at [241, 387] on button "Previous Page" at bounding box center [246, 385] width 17 height 17
click at [842, 161] on div "124.7k" at bounding box center [861, 160] width 166 height 26
click at [439, 147] on div "41 +100%" at bounding box center [457, 153] width 166 height 39
click at [250, 136] on div "66 +100%" at bounding box center [254, 153] width 166 height 39
click at [52, 341] on link "Signs" at bounding box center [69, 340] width 120 height 20
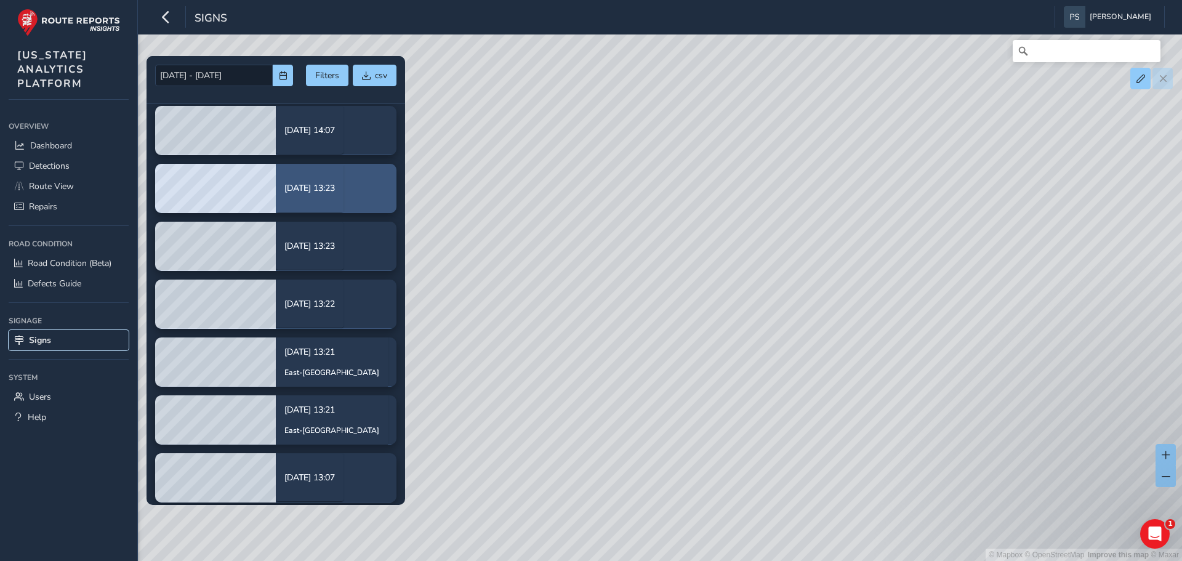
scroll to position [123, 0]
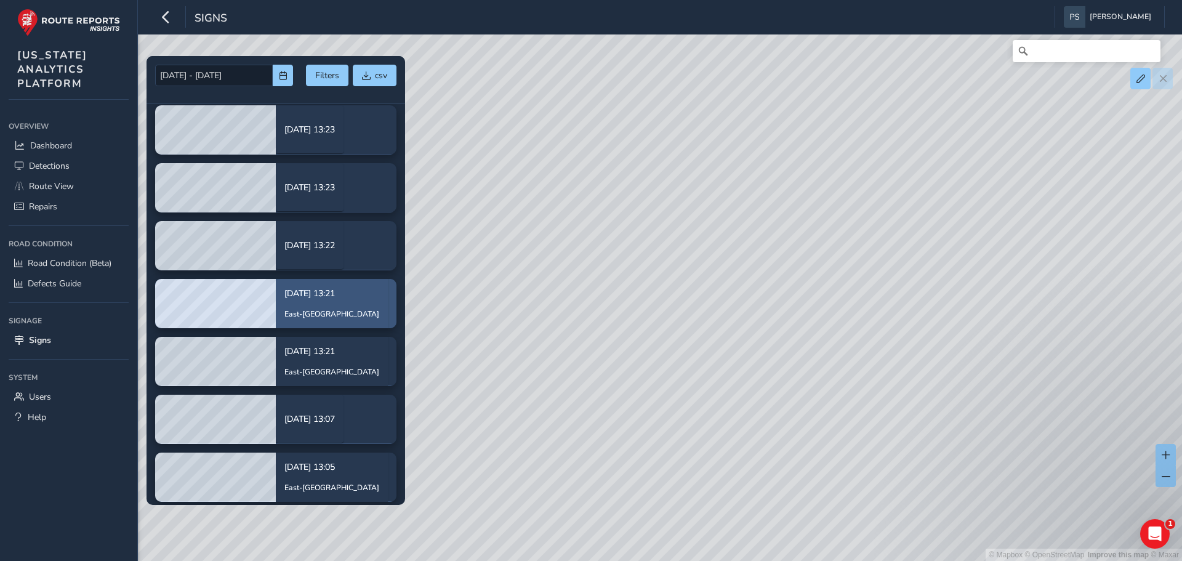
click at [308, 298] on p "[DATE] 13:21" at bounding box center [331, 293] width 95 height 13
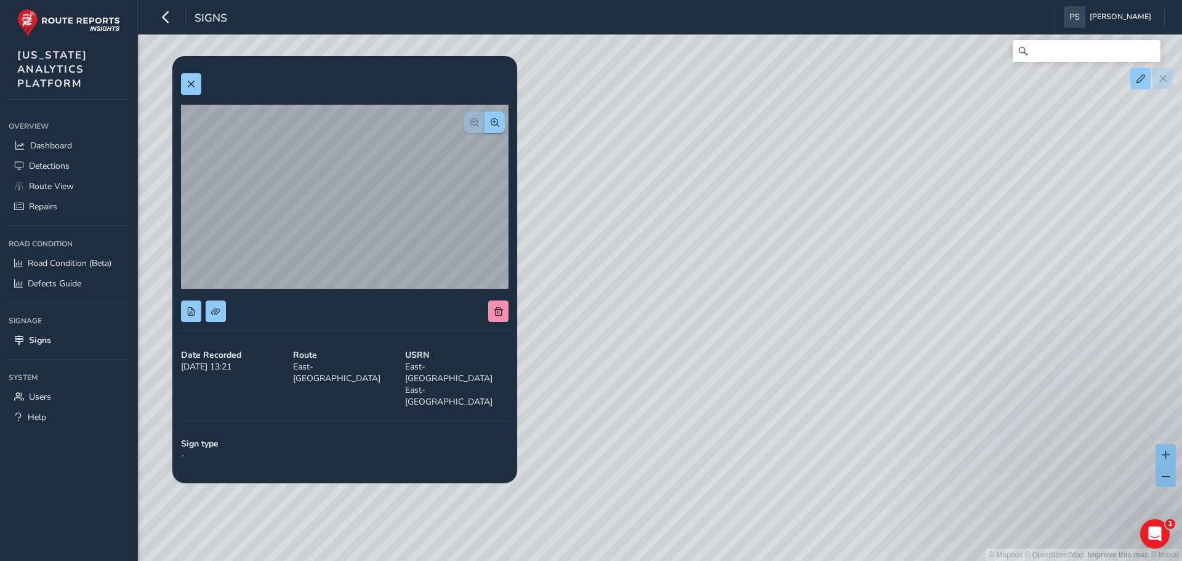
click at [739, 266] on div "© Mapbox © OpenStreetMap Improve this map © Maxar" at bounding box center [591, 280] width 1182 height 561
click at [796, 247] on div "© Mapbox © OpenStreetMap Improve this map © Maxar" at bounding box center [591, 280] width 1182 height 561
click at [729, 238] on div "© Mapbox © OpenStreetMap Improve this map © Maxar" at bounding box center [591, 280] width 1182 height 561
drag, startPoint x: 648, startPoint y: 303, endPoint x: 770, endPoint y: 307, distance: 121.9
click at [770, 307] on div "© Mapbox © OpenStreetMap Improve this map © Maxar" at bounding box center [591, 280] width 1182 height 561
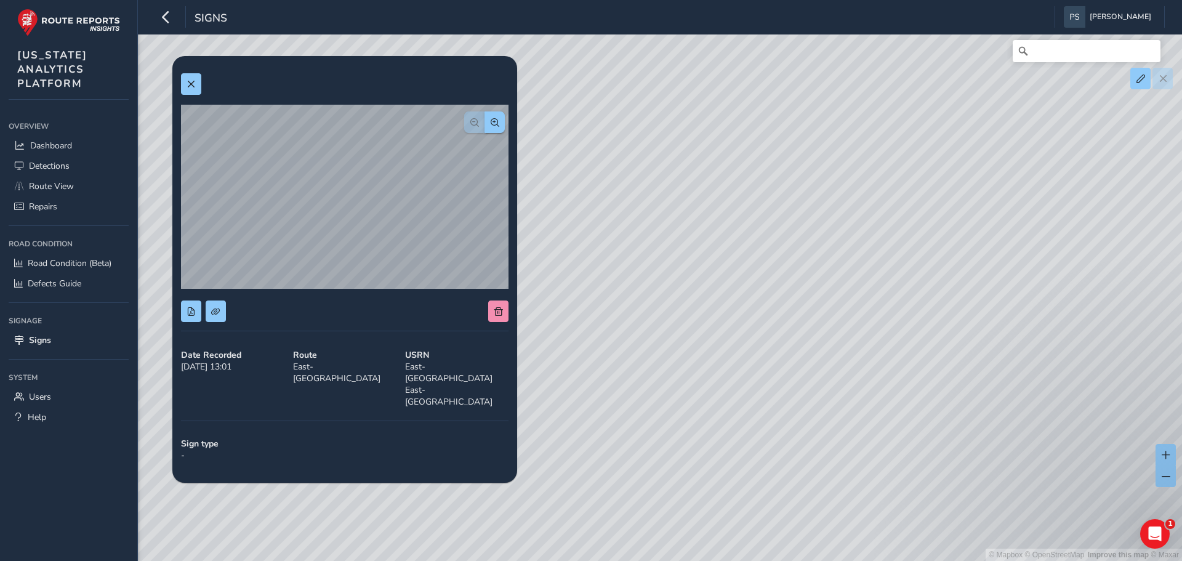
drag, startPoint x: 685, startPoint y: 294, endPoint x: 737, endPoint y: 285, distance: 53.6
click at [737, 285] on div "© Mapbox © OpenStreetMap Improve this map © Maxar" at bounding box center [591, 280] width 1182 height 561
click at [715, 227] on div "© Mapbox © OpenStreetMap Improve this map © Maxar" at bounding box center [591, 280] width 1182 height 561
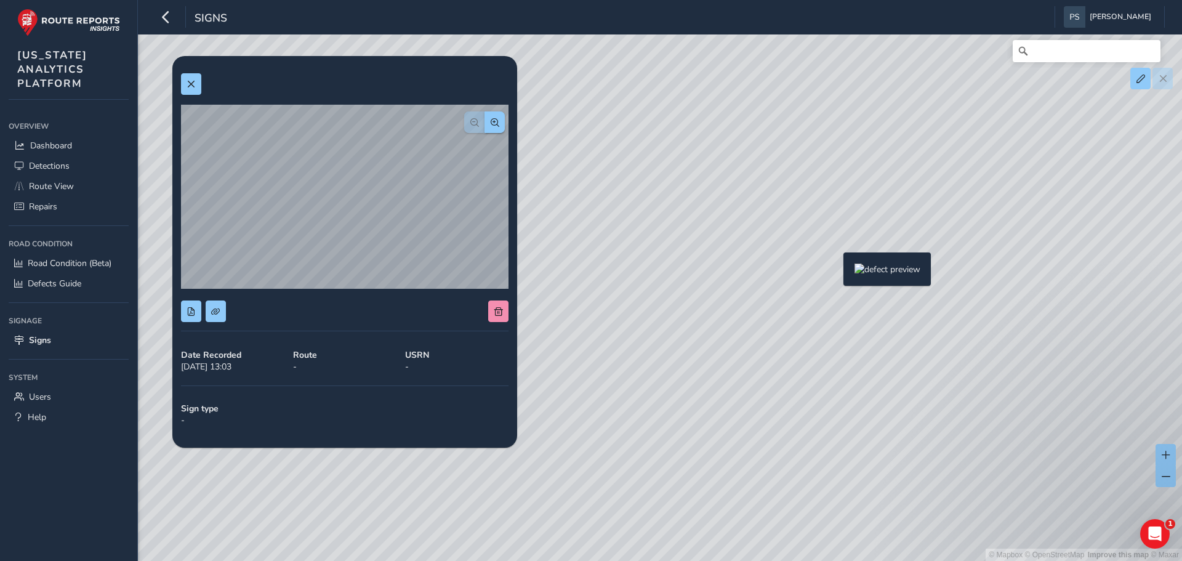
click at [837, 272] on div "© Mapbox © OpenStreetMap Improve this map © Maxar" at bounding box center [591, 280] width 1182 height 561
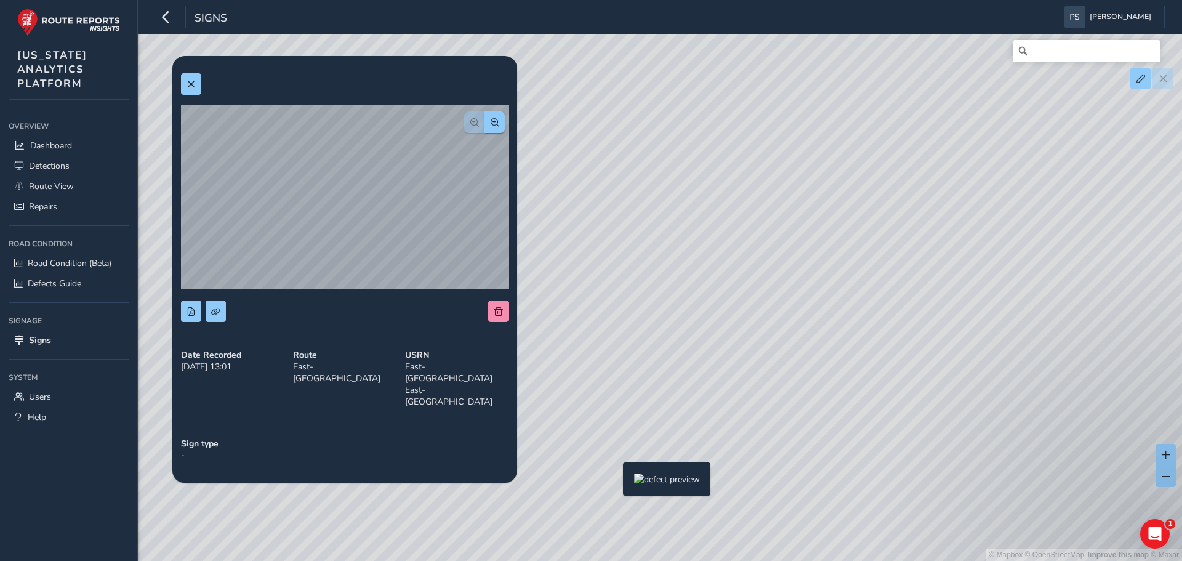
click at [614, 483] on div "© Mapbox © OpenStreetMap Improve this map © Maxar" at bounding box center [591, 280] width 1182 height 561
drag, startPoint x: 861, startPoint y: 255, endPoint x: 276, endPoint y: 370, distance: 595.3
click at [276, 52] on div "[DATE] - [DATE] Filters csv [DATE] 14:07 [DATE] 14:07 [DATE] 13:23 [DATE] 13:23…" at bounding box center [660, 52] width 1010 height 0
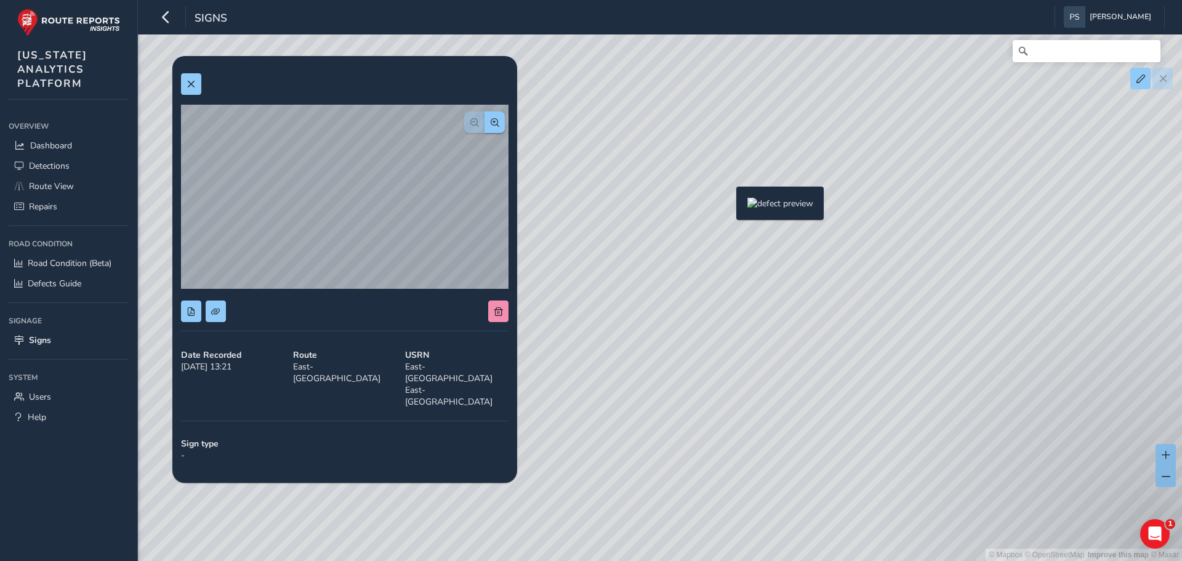
click at [729, 204] on div "© Mapbox © OpenStreetMap Improve this map © Maxar" at bounding box center [591, 280] width 1182 height 561
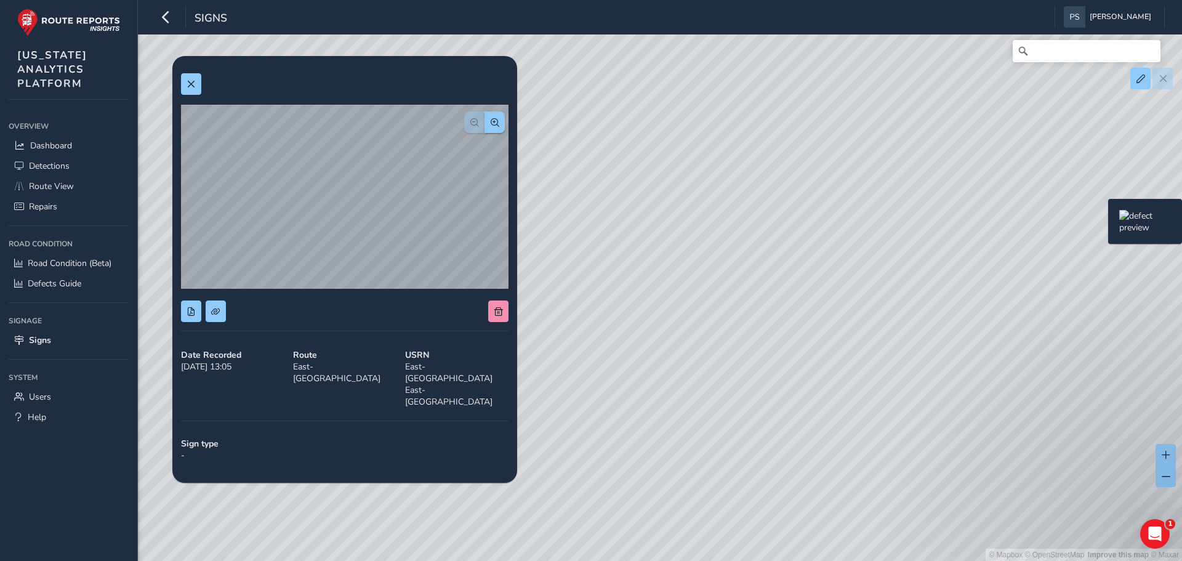
click at [1101, 219] on div "© Mapbox © OpenStreetMap Improve this map © Maxar" at bounding box center [591, 280] width 1182 height 561
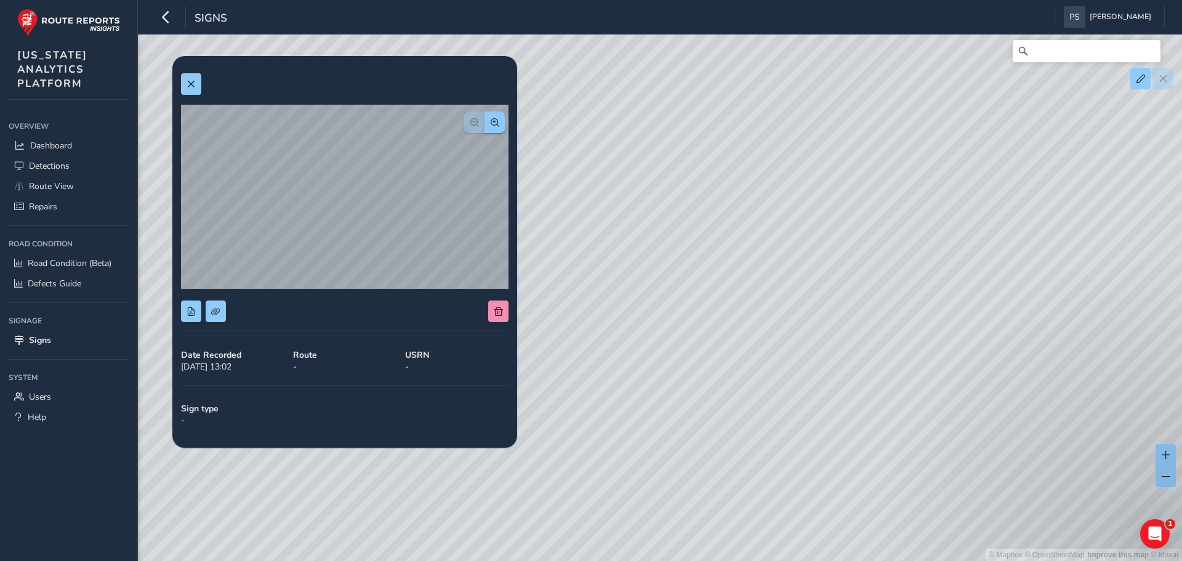
click at [934, 267] on div "© Mapbox © OpenStreetMap Improve this map © Maxar" at bounding box center [591, 280] width 1182 height 561
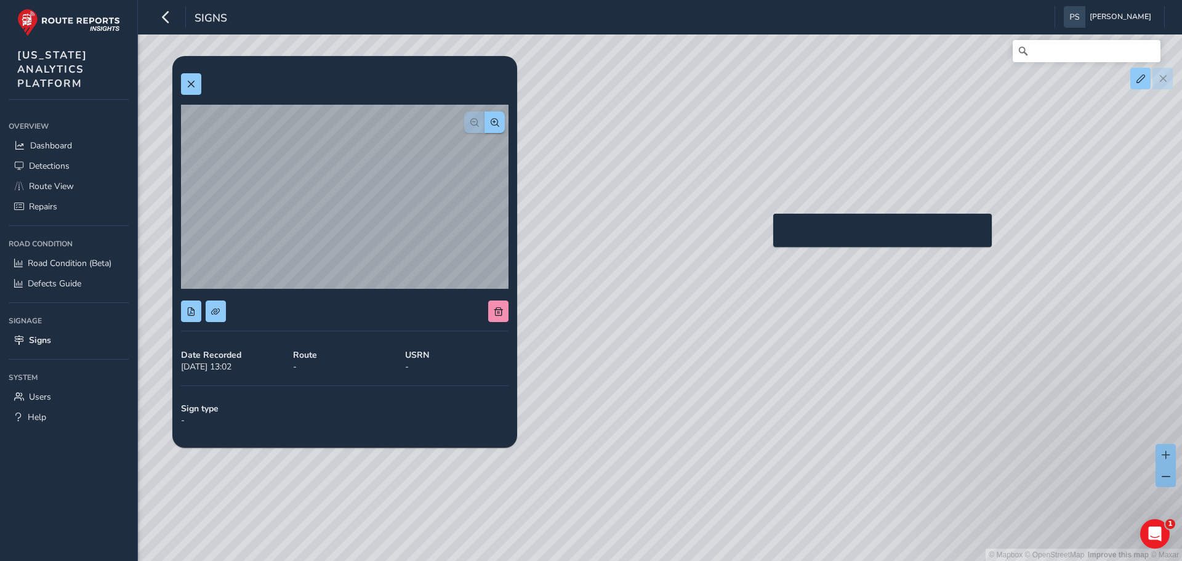
click at [766, 233] on div "© Mapbox © OpenStreetMap Improve this map © Maxar" at bounding box center [591, 280] width 1182 height 561
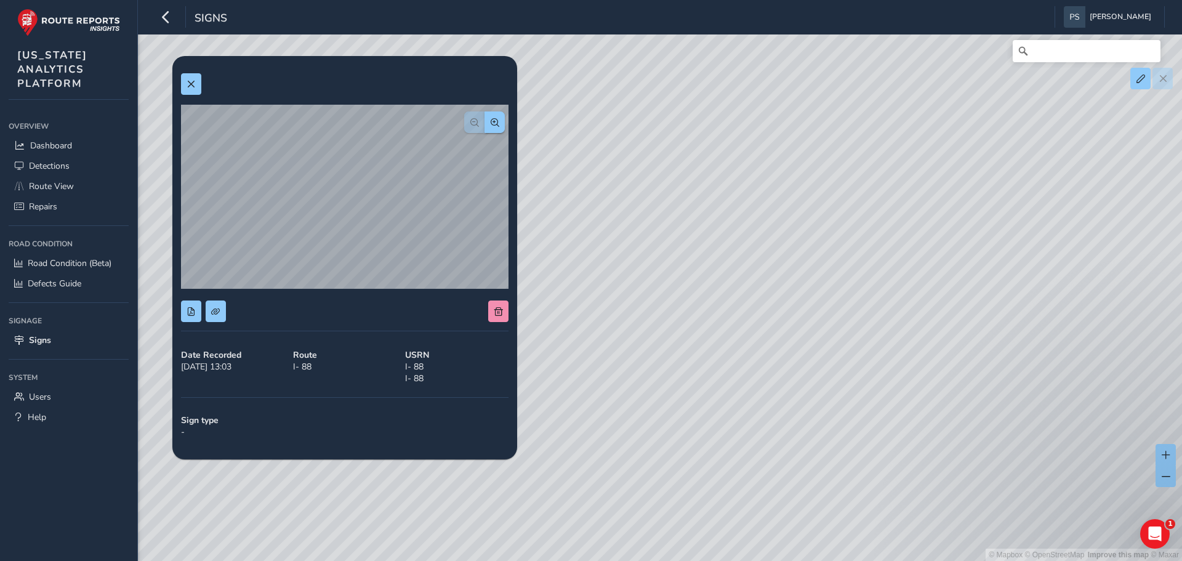
click at [967, 156] on div "© Mapbox © OpenStreetMap Improve this map © Maxar" at bounding box center [591, 280] width 1182 height 561
click at [962, 158] on div "© Mapbox © OpenStreetMap Improve this map © Maxar" at bounding box center [591, 280] width 1182 height 561
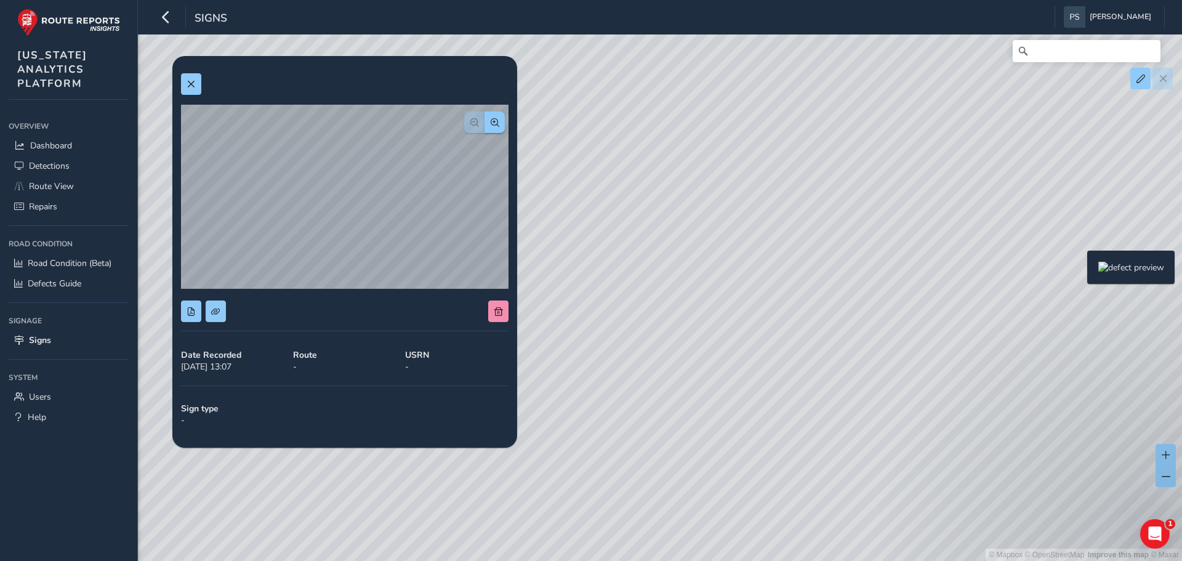
click at [1080, 270] on div "© Mapbox © OpenStreetMap Improve this map © Maxar" at bounding box center [591, 280] width 1182 height 561
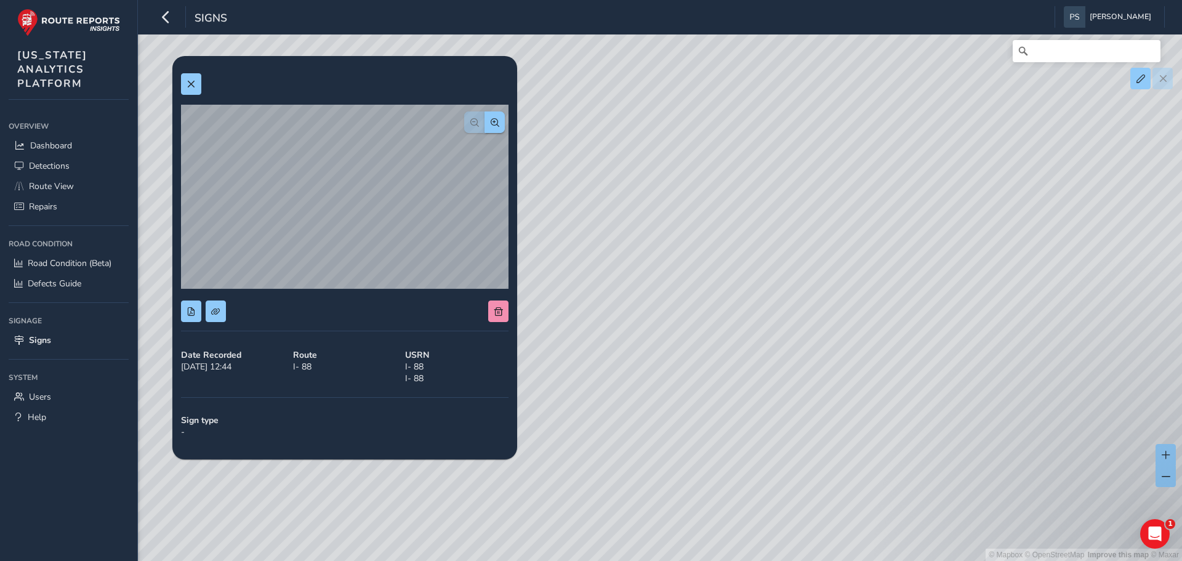
drag, startPoint x: 1026, startPoint y: 345, endPoint x: 699, endPoint y: 452, distance: 344.0
click at [699, 452] on div "© Mapbox © OpenStreetMap Improve this map © Maxar" at bounding box center [591, 280] width 1182 height 561
drag, startPoint x: 933, startPoint y: 345, endPoint x: 773, endPoint y: 362, distance: 161.6
click at [773, 362] on div "© Mapbox © OpenStreetMap Improve this map © Maxar" at bounding box center [591, 280] width 1182 height 561
click at [185, 85] on button at bounding box center [191, 84] width 20 height 22
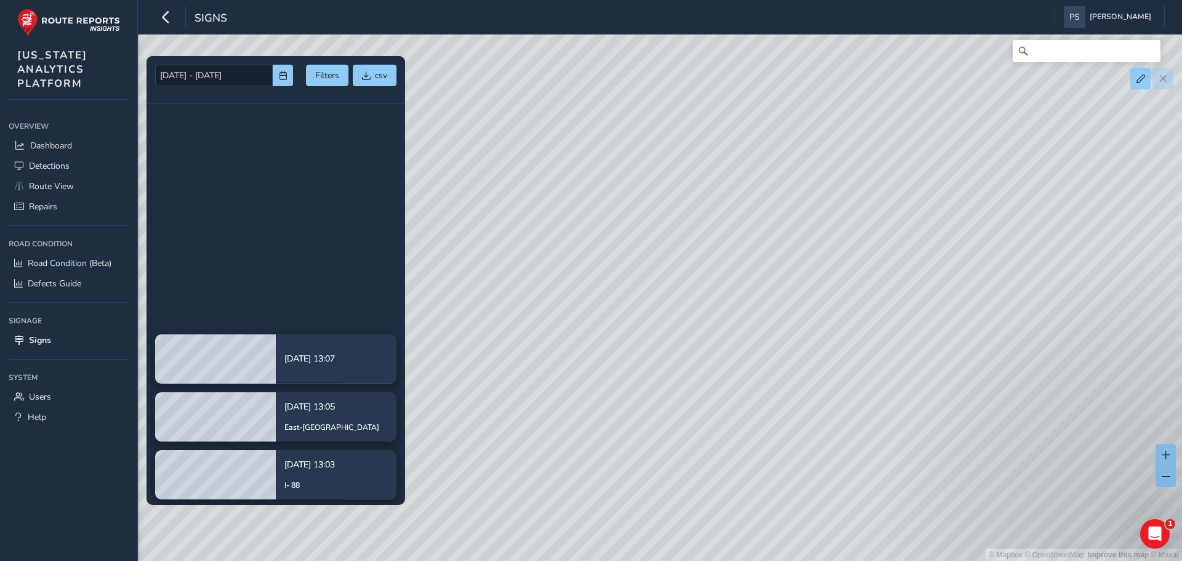
scroll to position [616, 0]
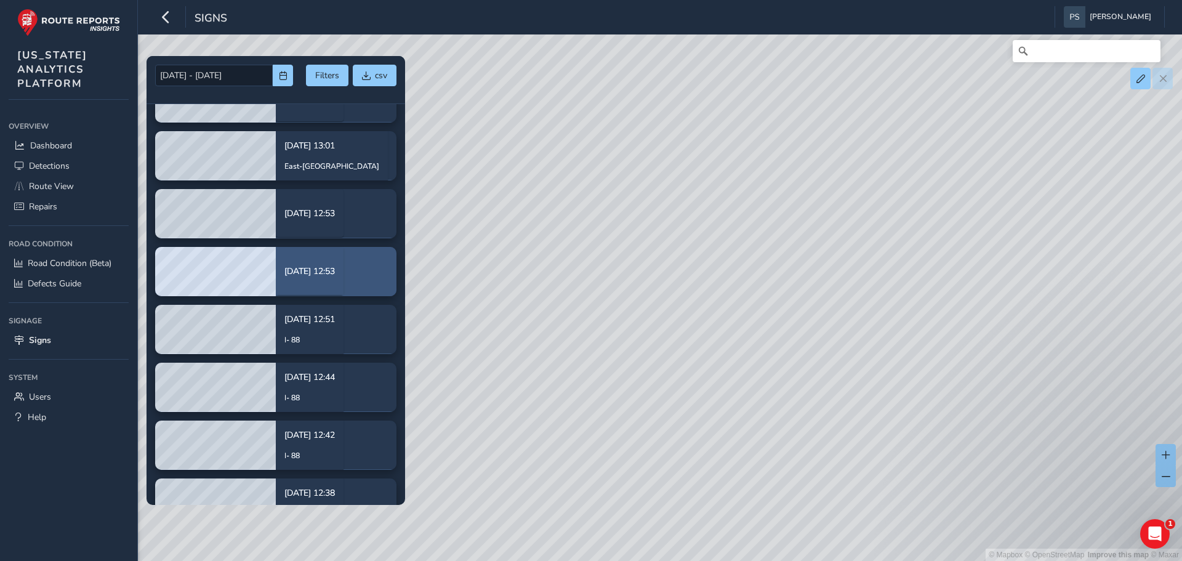
click at [288, 284] on div "[DATE] 12:53" at bounding box center [309, 271] width 50 height 30
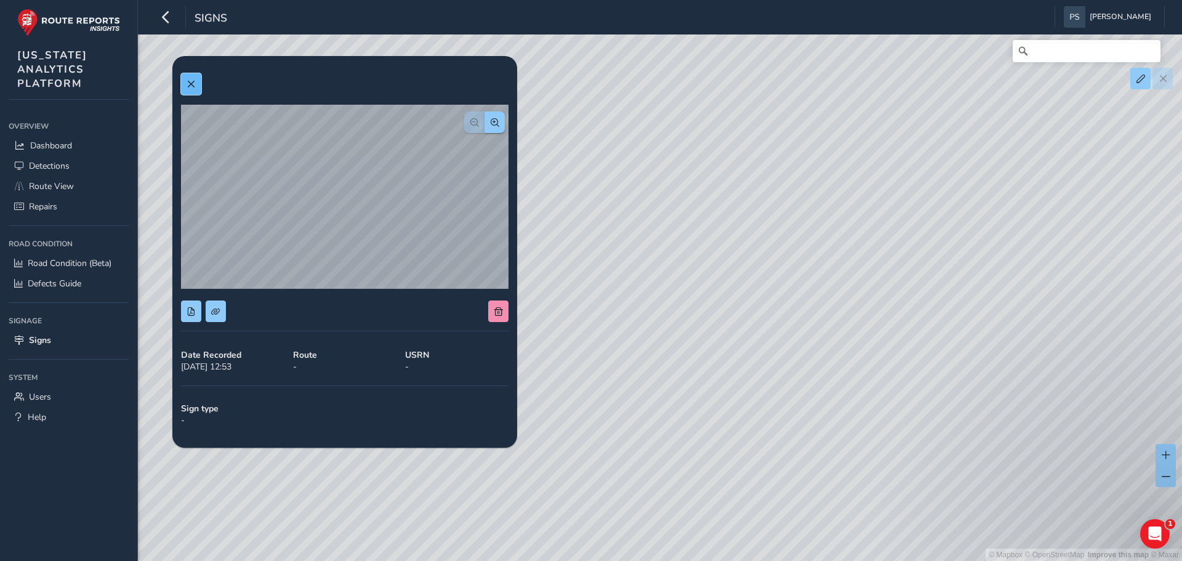
click at [196, 86] on button at bounding box center [191, 84] width 20 height 22
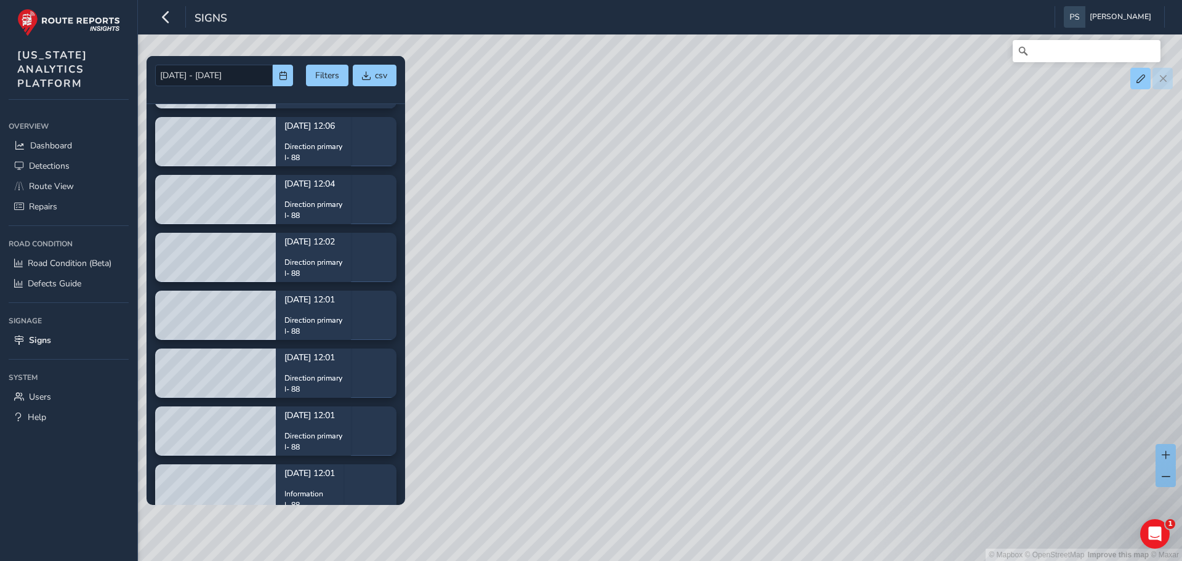
scroll to position [1477, 0]
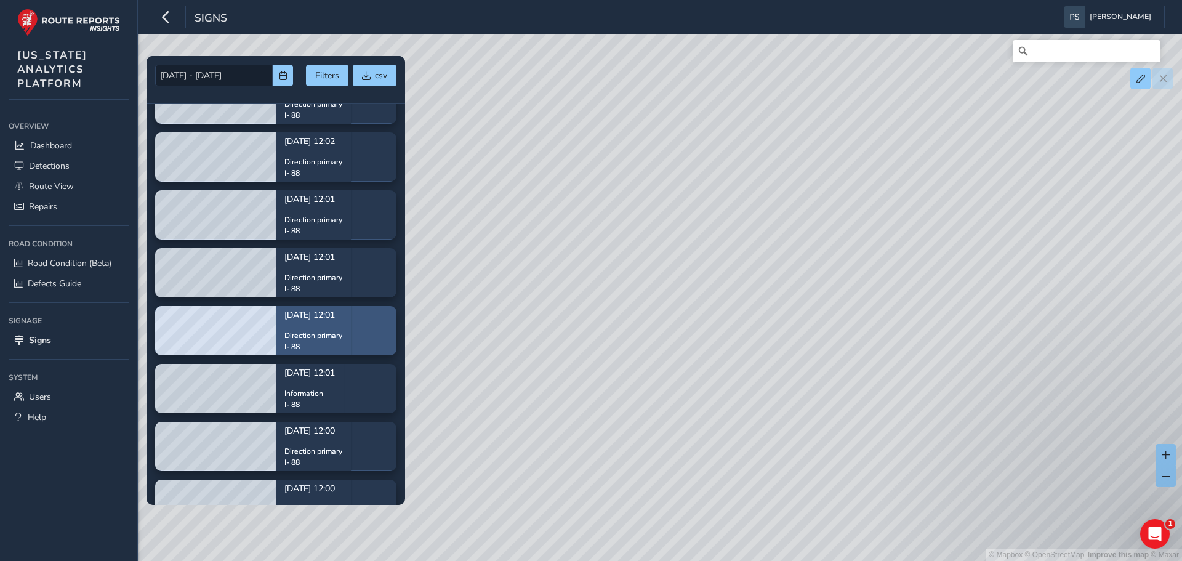
click at [318, 348] on p "I- 88" at bounding box center [313, 346] width 58 height 11
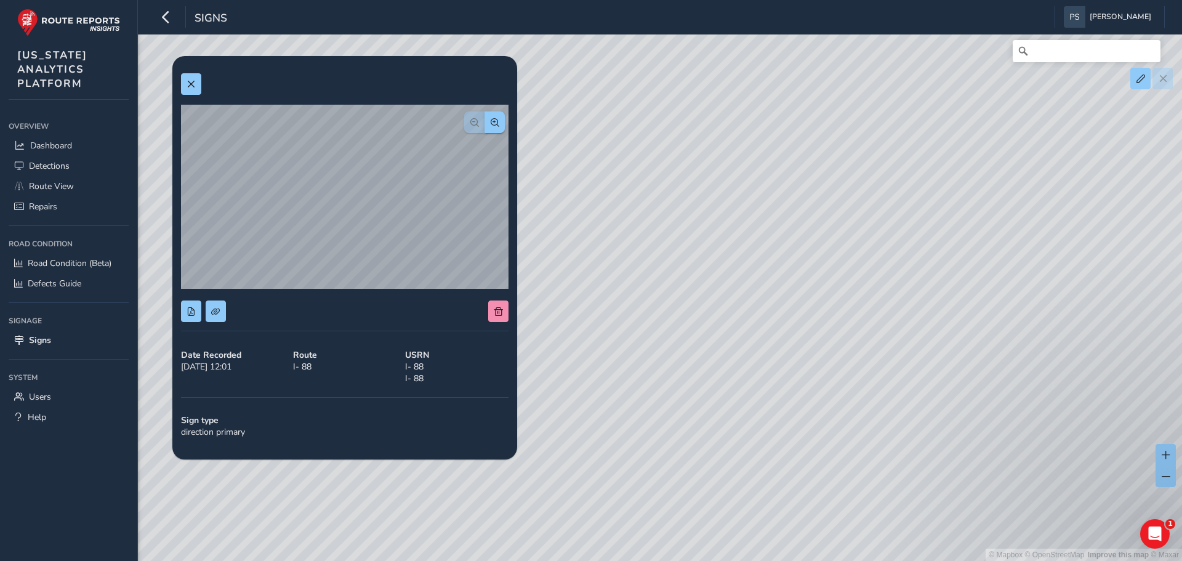
click at [925, 265] on div "© Mapbox © OpenStreetMap Improve this map © Maxar" at bounding box center [591, 280] width 1182 height 561
click at [921, 264] on div "© Mapbox © OpenStreetMap Improve this map © Maxar" at bounding box center [591, 280] width 1182 height 561
click at [769, 278] on div "© Mapbox © OpenStreetMap Improve this map © Maxar" at bounding box center [591, 280] width 1182 height 561
click at [758, 284] on div "© Mapbox © OpenStreetMap Improve this map © Maxar" at bounding box center [591, 280] width 1182 height 561
click at [816, 279] on div "© Mapbox © OpenStreetMap Improve this map © Maxar" at bounding box center [591, 280] width 1182 height 561
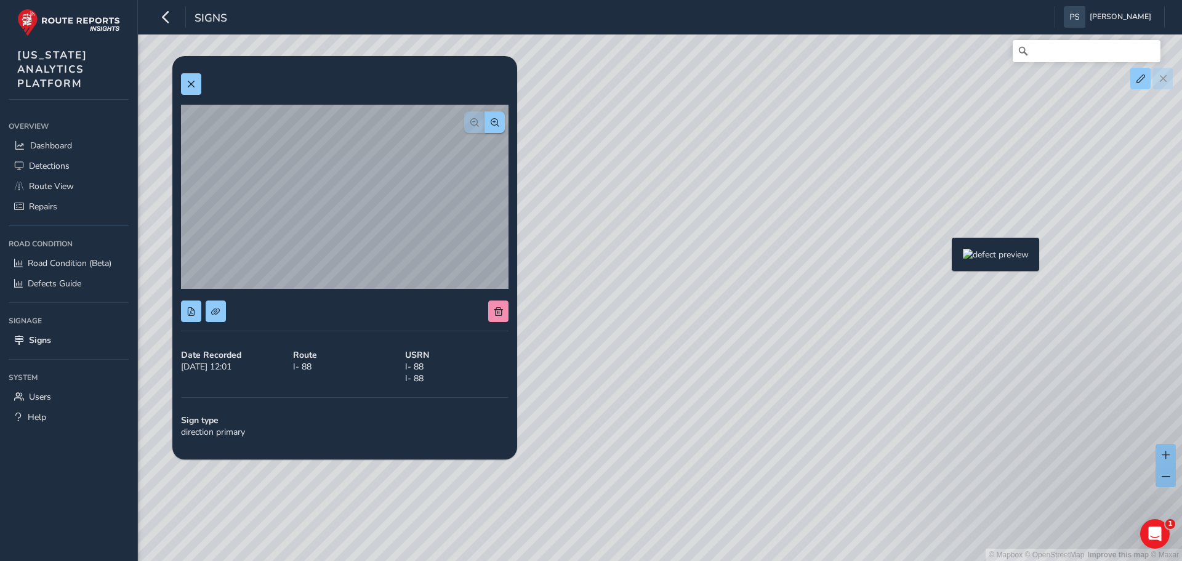
click at [942, 257] on div "© Mapbox © OpenStreetMap Improve this map © Maxar" at bounding box center [591, 280] width 1182 height 561
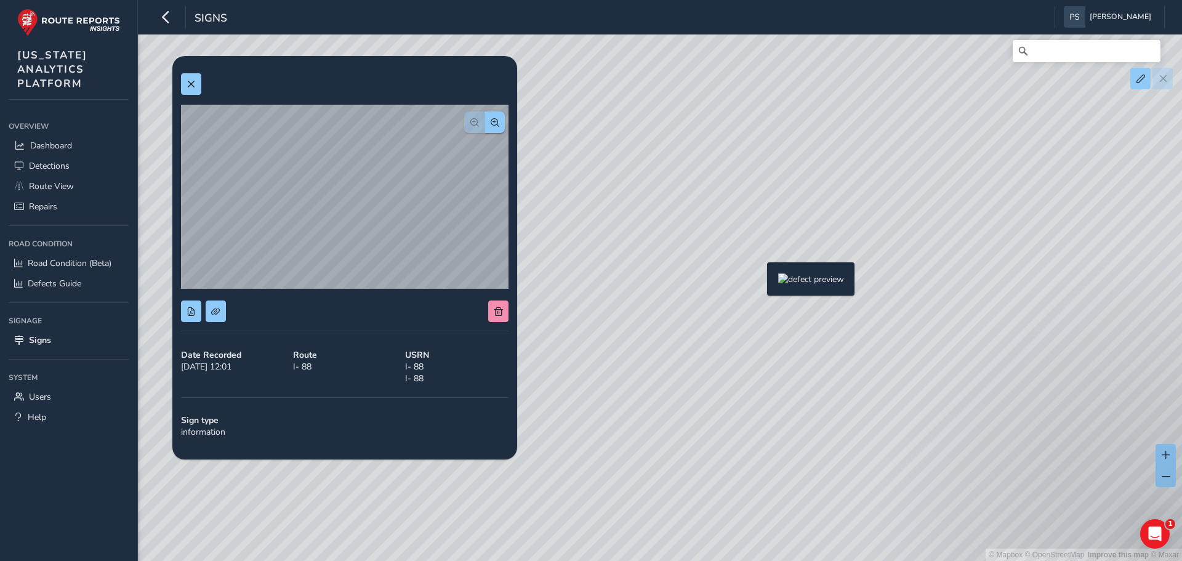
click at [760, 281] on div "© Mapbox © OpenStreetMap Improve this map © Maxar" at bounding box center [591, 280] width 1182 height 561
click at [736, 281] on div "© Mapbox © OpenStreetMap Improve this map © Maxar" at bounding box center [591, 280] width 1182 height 561
click at [646, 303] on div "© Mapbox © OpenStreetMap Improve this map © Maxar" at bounding box center [591, 280] width 1182 height 561
click at [644, 306] on div "© Mapbox © OpenStreetMap Improve this map © Maxar" at bounding box center [591, 280] width 1182 height 561
drag, startPoint x: 673, startPoint y: 302, endPoint x: 776, endPoint y: 246, distance: 116.8
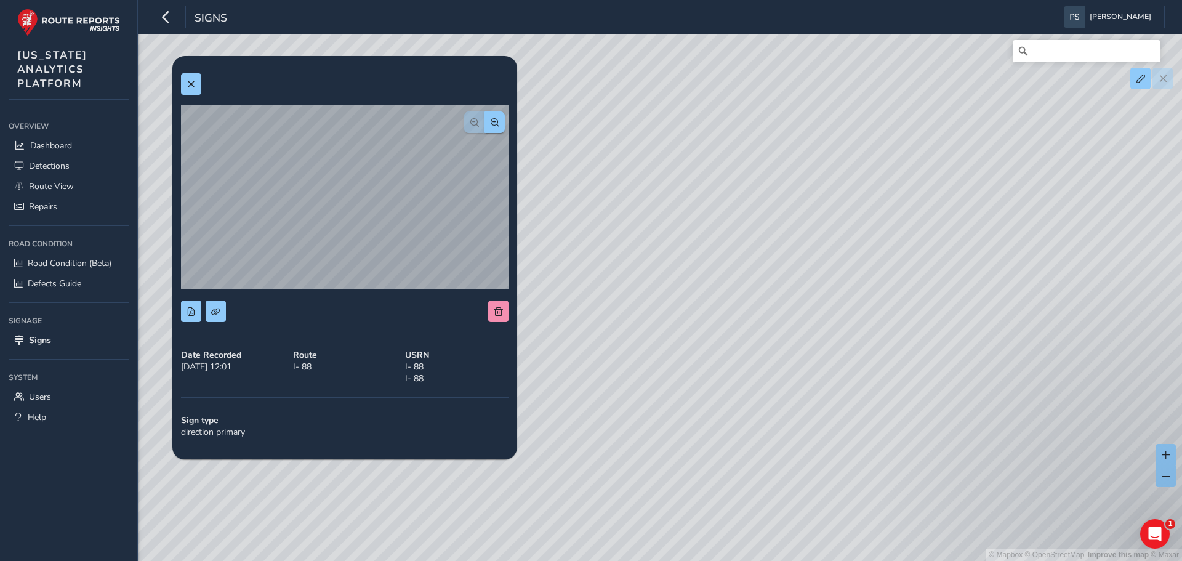
click at [776, 246] on div "© Mapbox © OpenStreetMap Improve this map © Maxar" at bounding box center [591, 280] width 1182 height 561
